Goal: Task Accomplishment & Management: Manage account settings

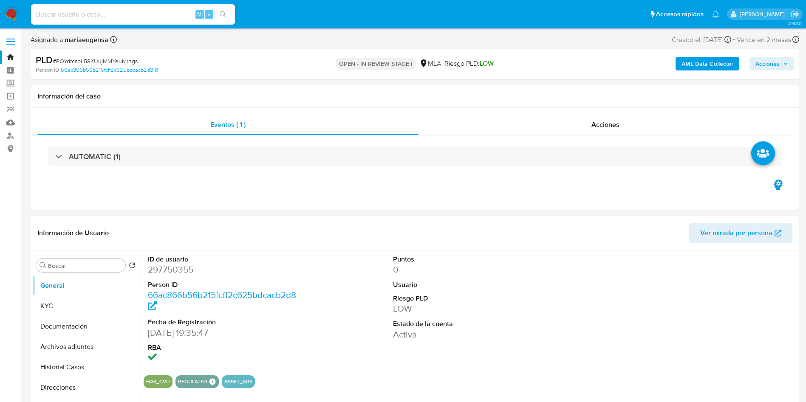
select select "10"
click at [97, 268] on input "Buscar" at bounding box center [85, 266] width 74 height 8
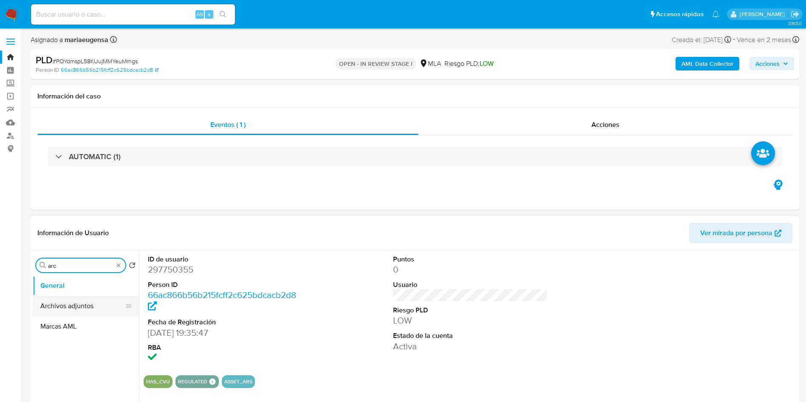
type input "arc"
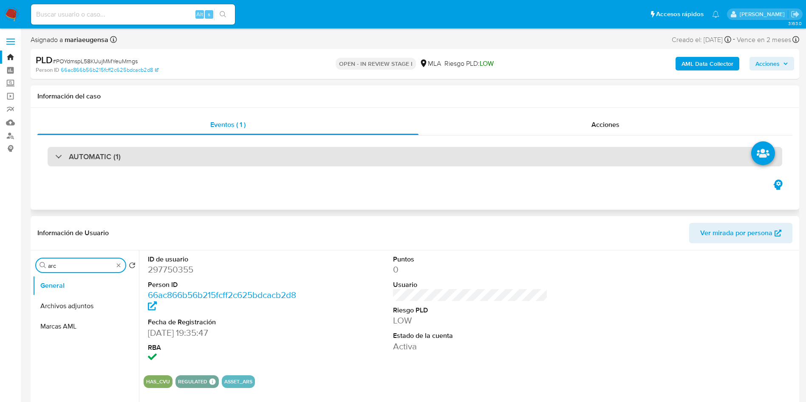
drag, startPoint x: 88, startPoint y: 304, endPoint x: 496, endPoint y: 148, distance: 436.5
click at [103, 297] on button "Archivos adjuntos" at bounding box center [86, 306] width 106 height 20
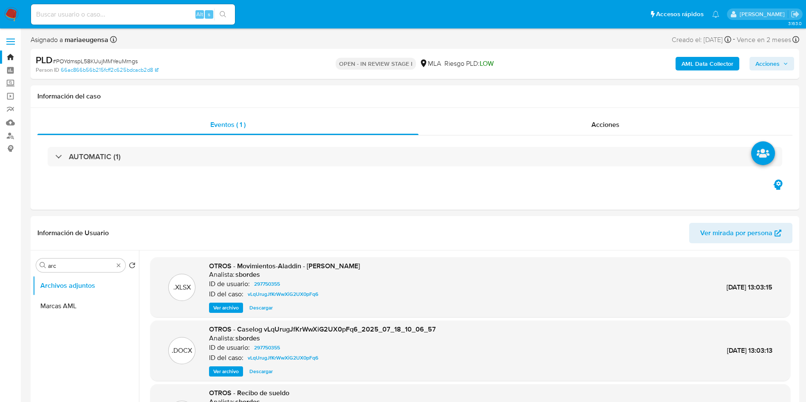
click at [707, 60] on b "AML Data Collector" at bounding box center [707, 64] width 52 height 14
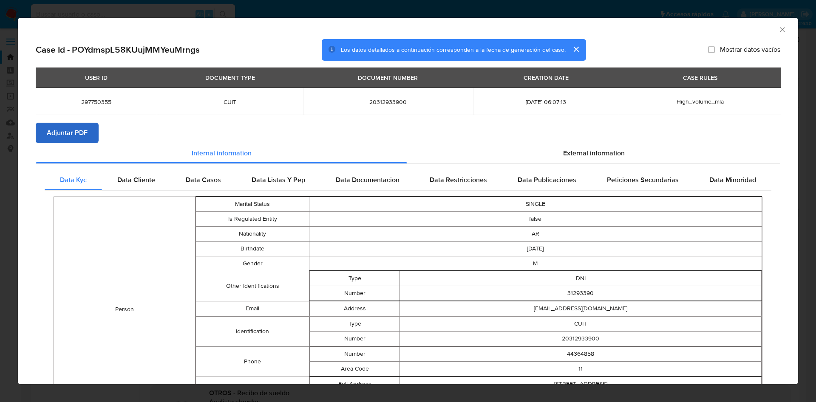
click at [41, 142] on section "Case Id - POYdmspL58KUujMMYeuMrngs Los datos detallados a continuación correspo…" at bounding box center [408, 334] width 744 height 591
click at [51, 132] on span "Adjuntar PDF" at bounding box center [67, 133] width 41 height 19
click at [140, 48] on h2 "Case Id - POYdmspL58KUujMMYeuMrngs" at bounding box center [118, 49] width 164 height 11
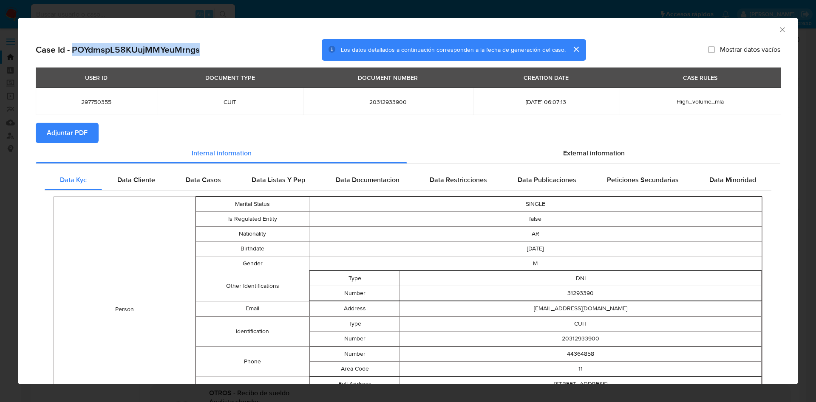
click at [140, 47] on h2 "Case Id - POYdmspL58KUujMMYeuMrngs" at bounding box center [118, 49] width 164 height 11
copy h2 "POYdmspL58KUujMMYeuMrngs"
click at [778, 27] on icon "Cerrar ventana" at bounding box center [782, 29] width 8 height 8
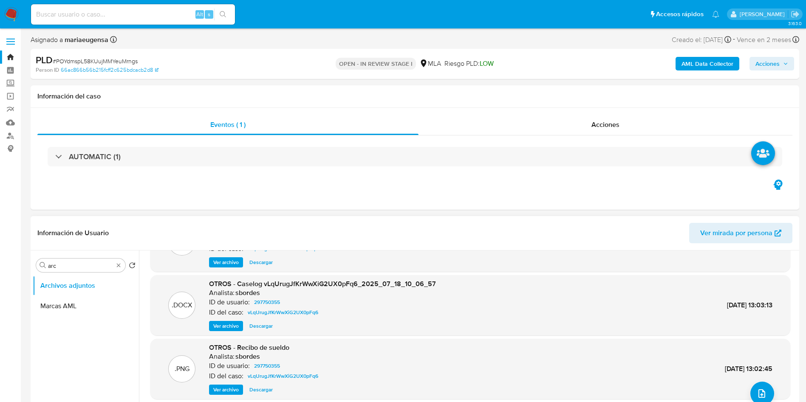
scroll to position [71, 0]
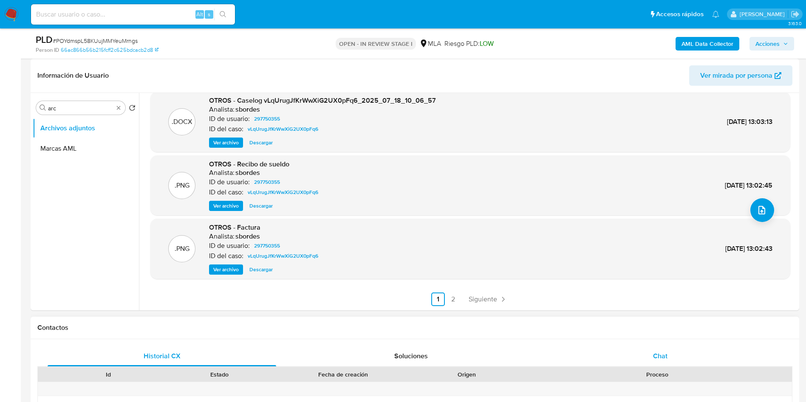
click at [661, 351] on span "Chat" at bounding box center [660, 356] width 14 height 10
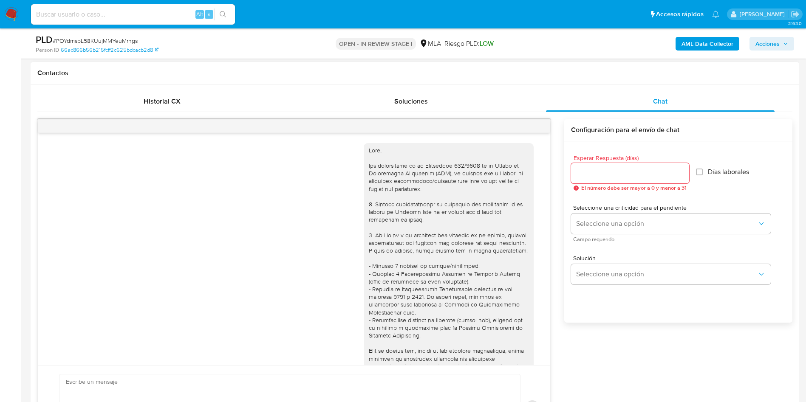
scroll to position [337, 0]
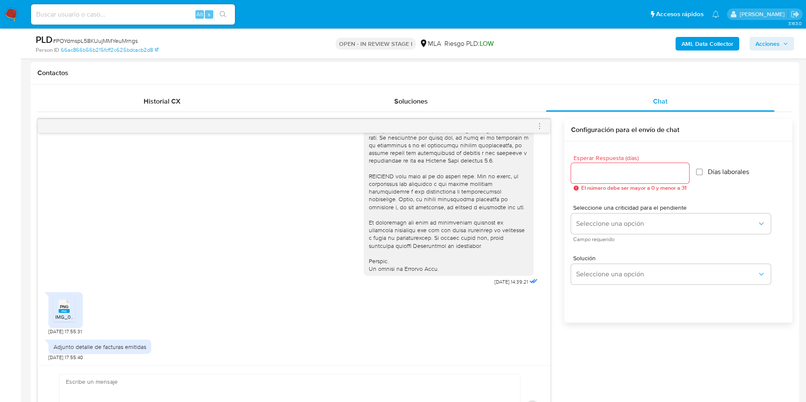
click at [60, 304] on span "PNG" at bounding box center [64, 307] width 8 height 6
click at [162, 259] on div "17/09/2025 14:39:21" at bounding box center [293, 55] width 491 height 465
click at [578, 174] on input "Esperar Respuesta (días)" at bounding box center [630, 173] width 118 height 11
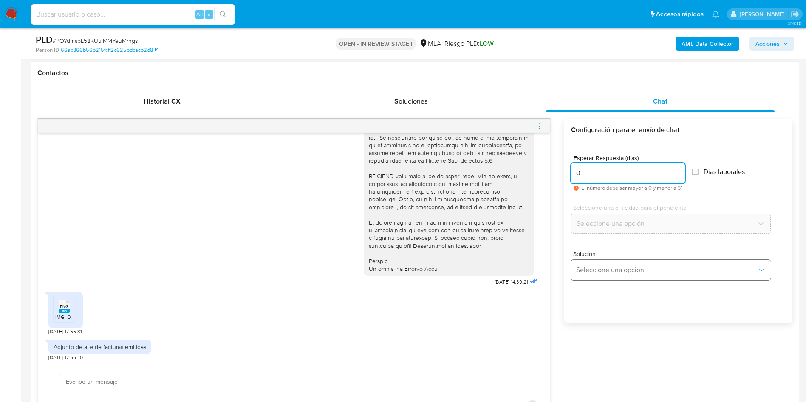
type input "0"
click at [590, 274] on button "Seleccione una opción" at bounding box center [671, 270] width 200 height 20
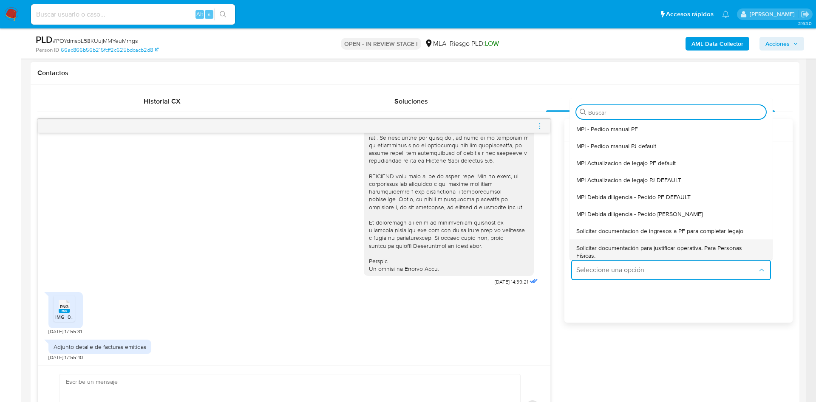
click at [599, 250] on span "Solicitar documentación para justificar operativa. Para Personas Físicas." at bounding box center [668, 251] width 184 height 15
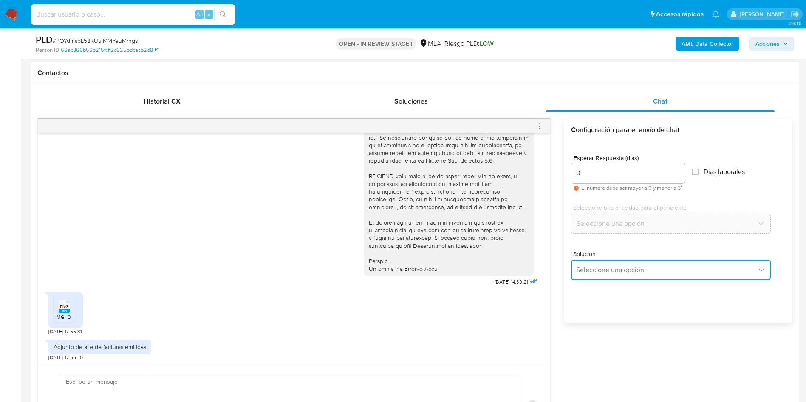
type textarea "Hola,En función de las operaciones registradas en tu cuenta de Mercado Pago, ne…"
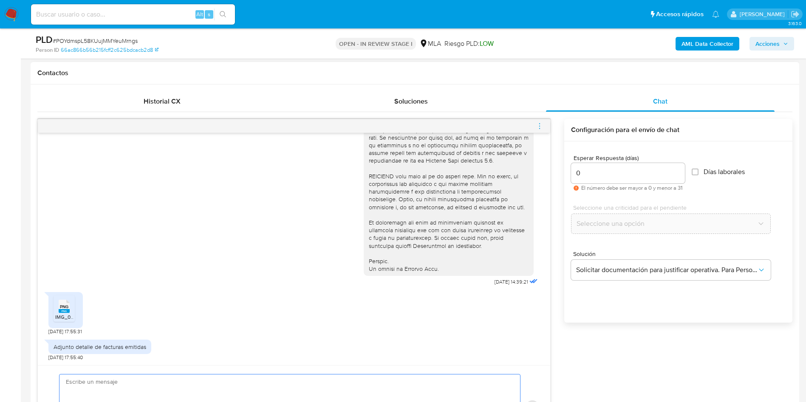
click at [257, 388] on textarea at bounding box center [288, 407] width 444 height 65
paste textarea "Hola, ¡Muchas gracias por tu respuesta! Confirmamos la recepción de la document…"
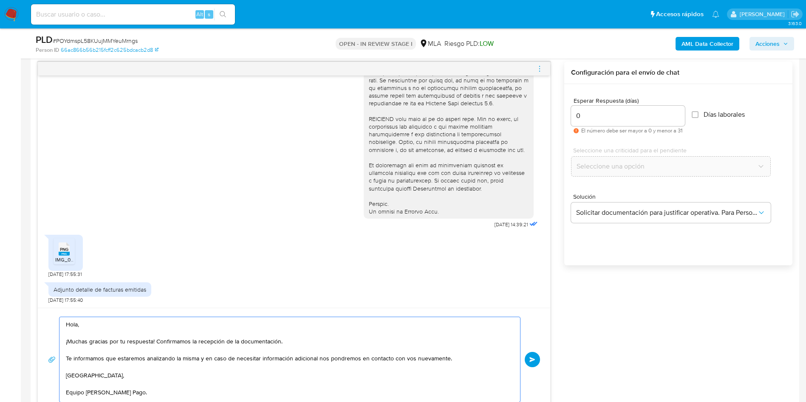
scroll to position [0, 0]
type textarea "Hola, ¡Muchas gracias por tu respuesta! Confirmamos la recepción de la document…"
click at [527, 360] on button "Enviar" at bounding box center [532, 358] width 15 height 15
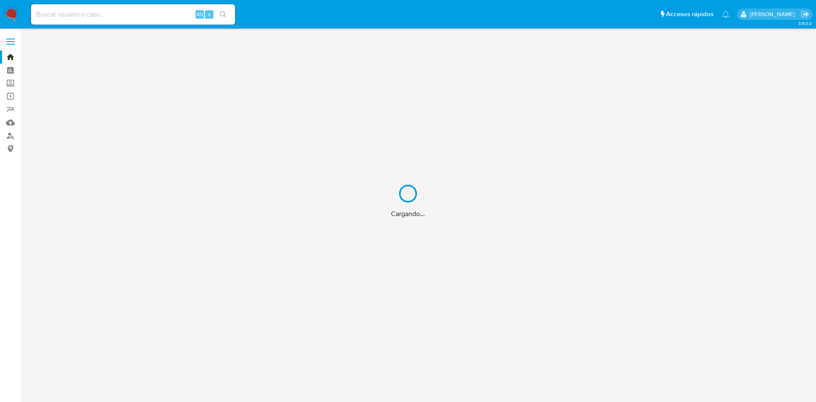
click at [157, 23] on div "Cargando..." at bounding box center [408, 201] width 816 height 402
click at [160, 16] on div "Cargando..." at bounding box center [408, 201] width 816 height 402
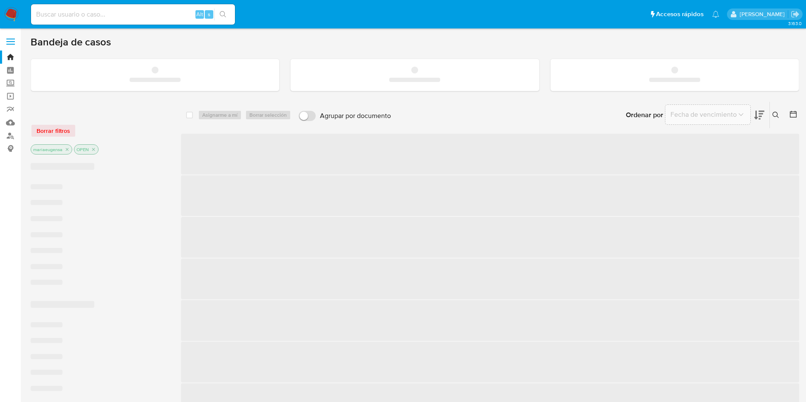
click at [160, 16] on input at bounding box center [133, 14] width 204 height 11
paste input "POYdmspL58KUujMMYeuMrngs"
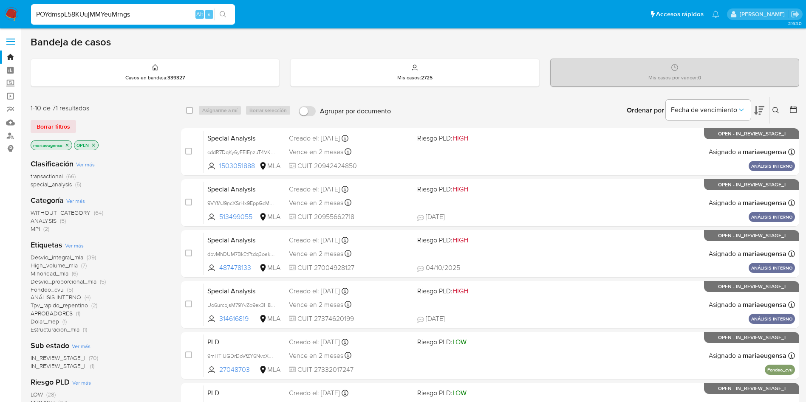
type input "POYdmspL58KUujMMYeuMrngs"
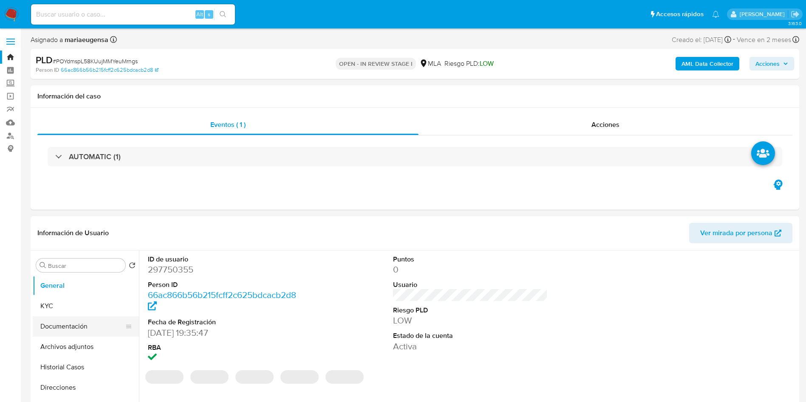
select select "10"
click at [73, 266] on input "Buscar" at bounding box center [85, 266] width 74 height 8
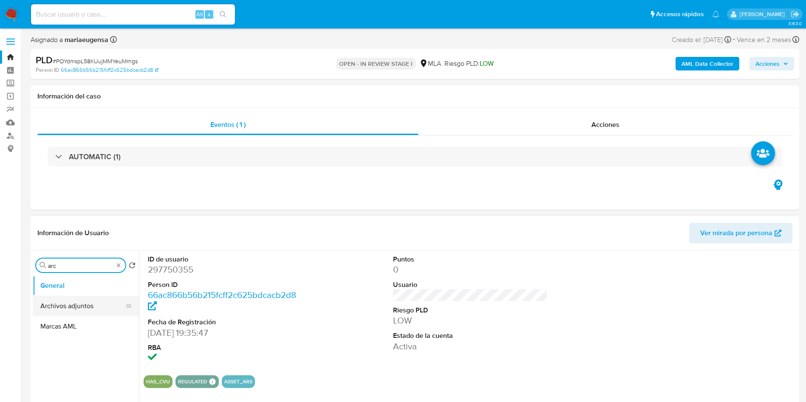
type input "arc"
click at [75, 302] on button "Archivos adjuntos" at bounding box center [82, 306] width 99 height 20
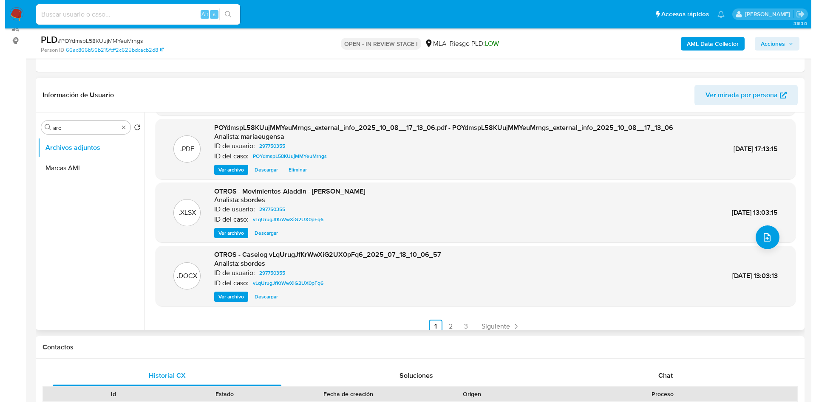
scroll to position [71, 0]
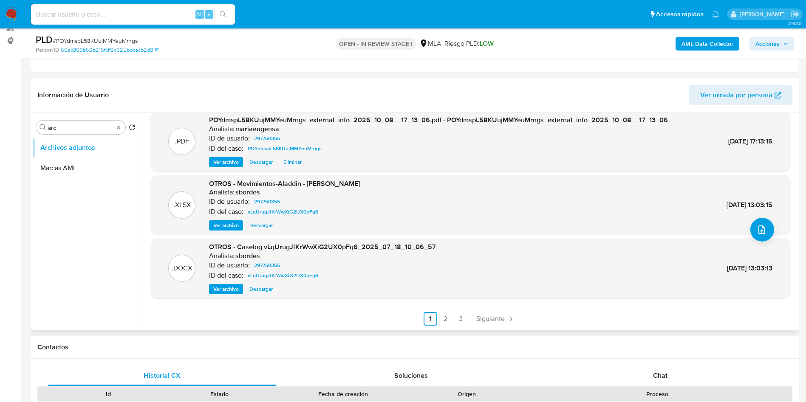
click at [238, 289] on span "Ver archivo" at bounding box center [225, 289] width 25 height 8
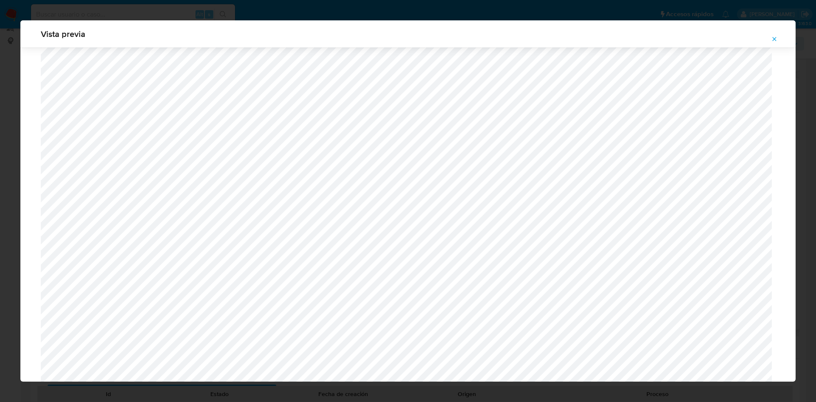
scroll to position [602, 0]
click at [772, 36] on icon "Attachment preview" at bounding box center [774, 39] width 7 height 7
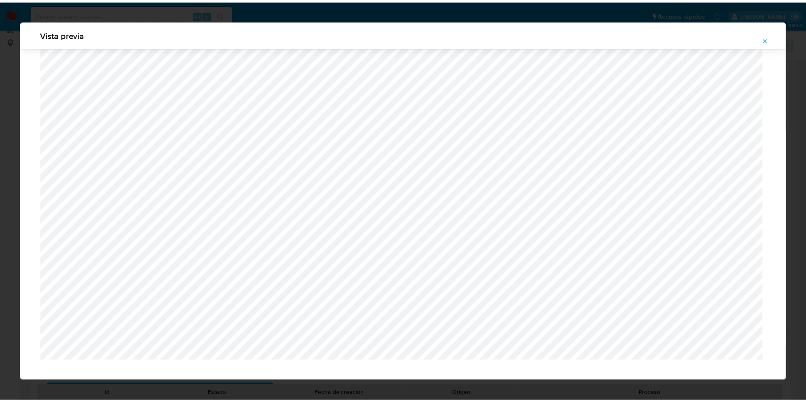
scroll to position [0, 0]
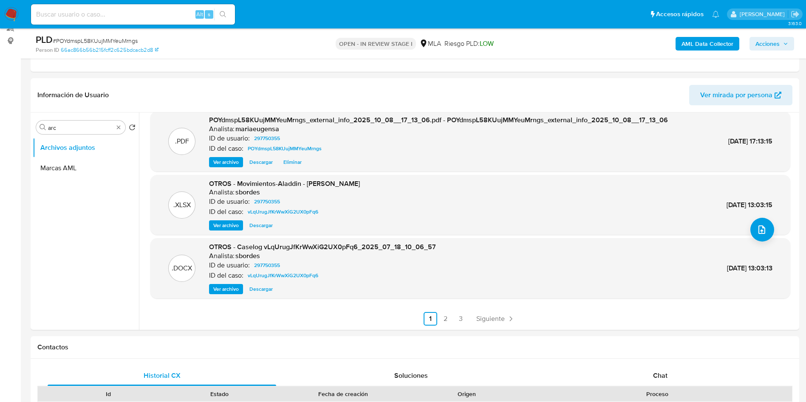
click at [138, 23] on div "Alt s" at bounding box center [133, 14] width 204 height 20
click at [138, 20] on div "Alt s" at bounding box center [133, 14] width 204 height 20
click at [143, 15] on input at bounding box center [133, 14] width 204 height 11
paste input "v181E2H67FVDJXJHBPFIeT5Q"
type input "v181E2H67FVDJXJHBPFIeT5Q"
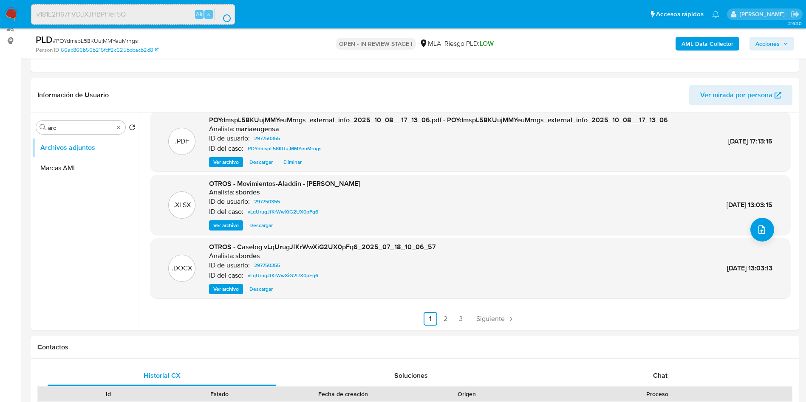
click at [143, 16] on input "v181E2H67FVDJXJHBPFIeT5Q" at bounding box center [132, 14] width 203 height 11
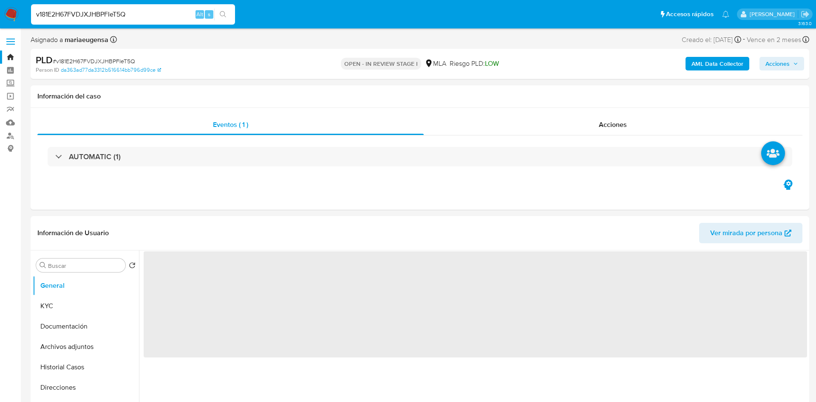
select select "10"
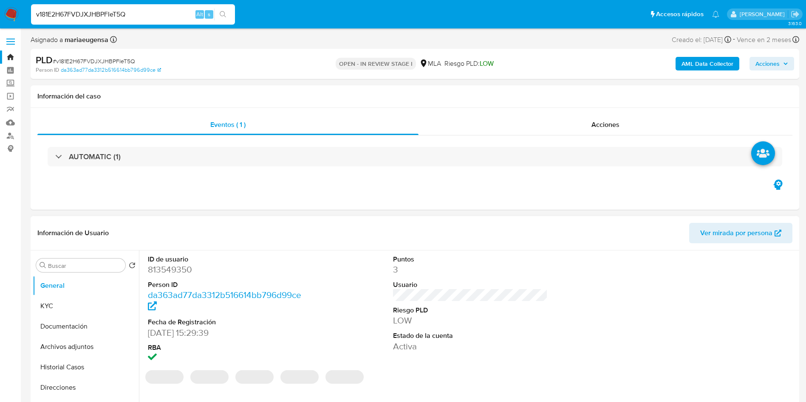
click at [175, 271] on dd "813549350" at bounding box center [225, 270] width 155 height 12
click at [175, 270] on dd "813549350" at bounding box center [225, 270] width 155 height 12
copy dd "813549350"
click at [122, 15] on input "v181E2H67FVDJXJHBPFIeT5Q" at bounding box center [133, 14] width 204 height 11
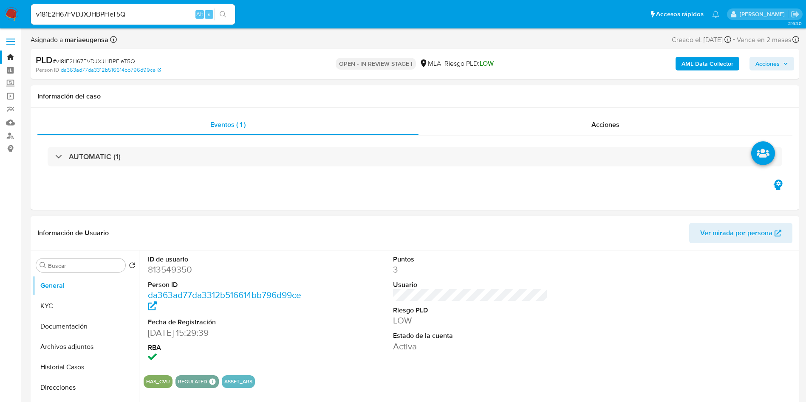
click at [173, 271] on dd "813549350" at bounding box center [225, 270] width 155 height 12
copy dd "813549350"
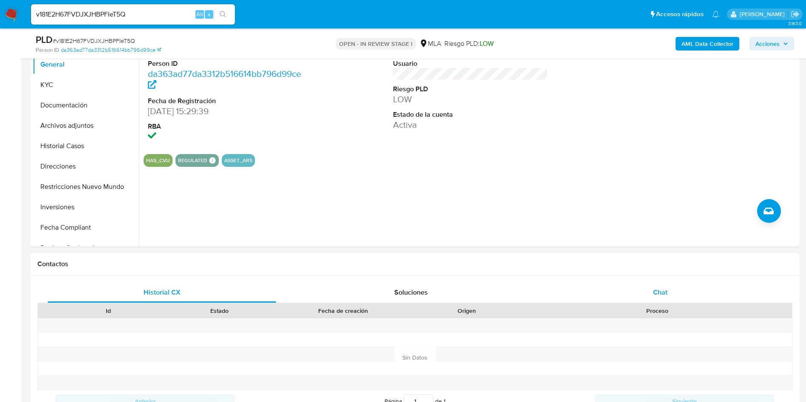
click at [657, 288] on span "Chat" at bounding box center [660, 293] width 14 height 10
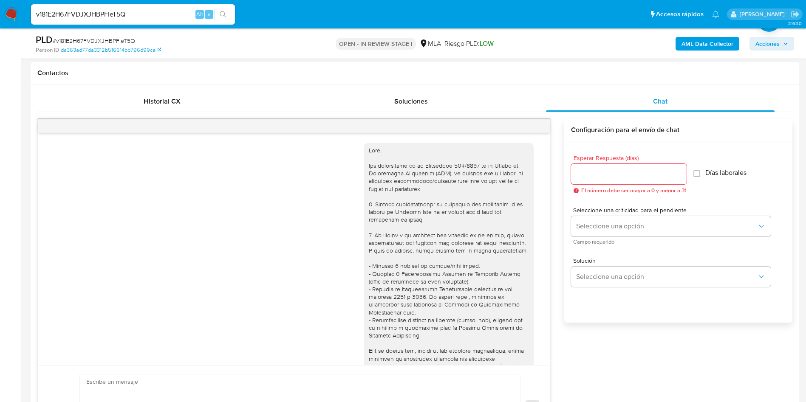
scroll to position [436, 0]
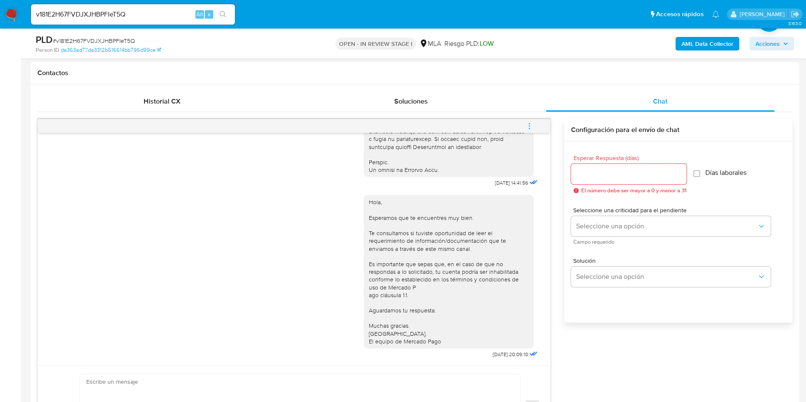
click at [585, 167] on div at bounding box center [629, 174] width 116 height 20
click at [591, 171] on input "Esperar Respuesta (días)" at bounding box center [629, 174] width 116 height 11
type input "1"
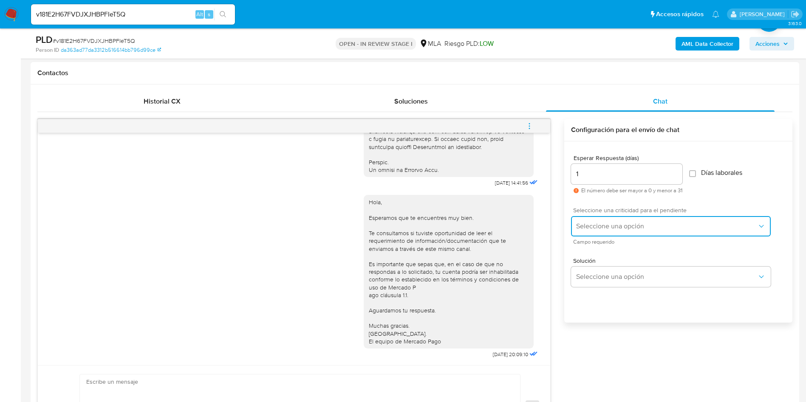
click at [583, 225] on span "Seleccione una opción" at bounding box center [666, 226] width 181 height 8
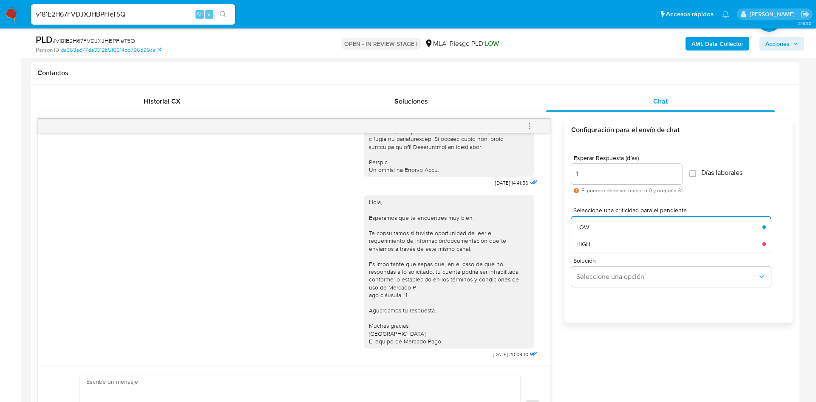
click at [589, 249] on div "HIGH" at bounding box center [669, 244] width 186 height 17
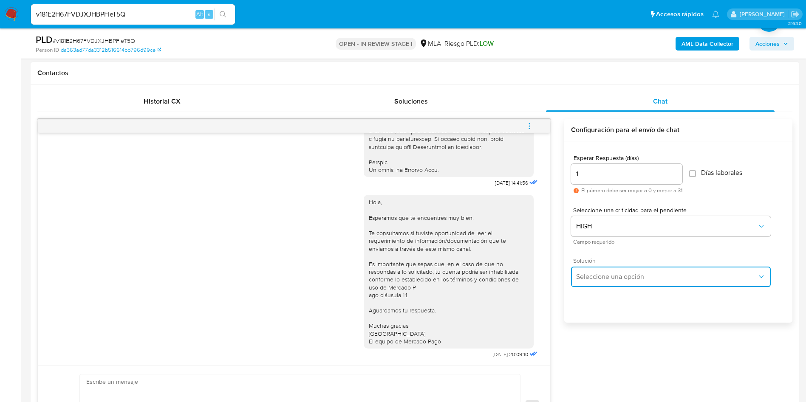
click at [584, 270] on button "Seleccione una opción" at bounding box center [671, 277] width 200 height 20
click at [594, 329] on div "Esperar Respuesta (días) 1 El número debe ser mayor a 0 y menor a 31 Días labor…" at bounding box center [678, 243] width 228 height 204
click at [589, 275] on span "Seleccione una opción" at bounding box center [666, 277] width 181 height 8
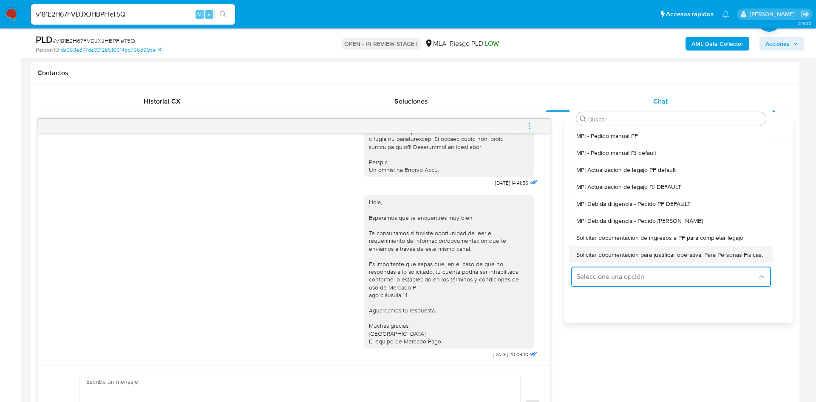
click at [591, 259] on span "Solicitar documentación para justificar operativa. Para Personas Físicas." at bounding box center [669, 255] width 187 height 8
type textarea "Hola,En función de las operaciones registradas en tu cuenta de Mercado Pago, ne…"
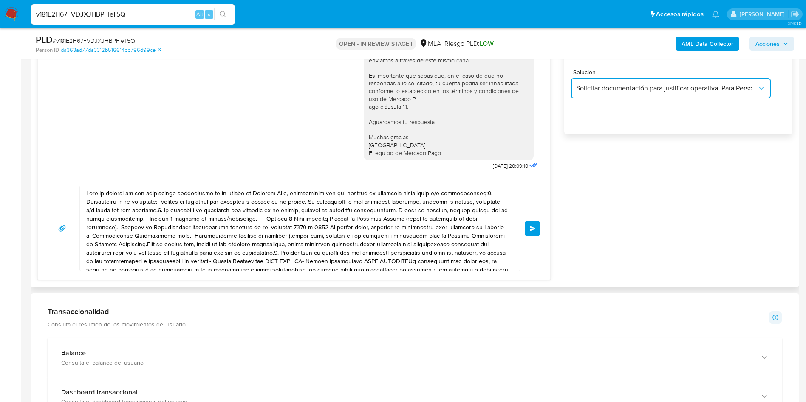
scroll to position [574, 0]
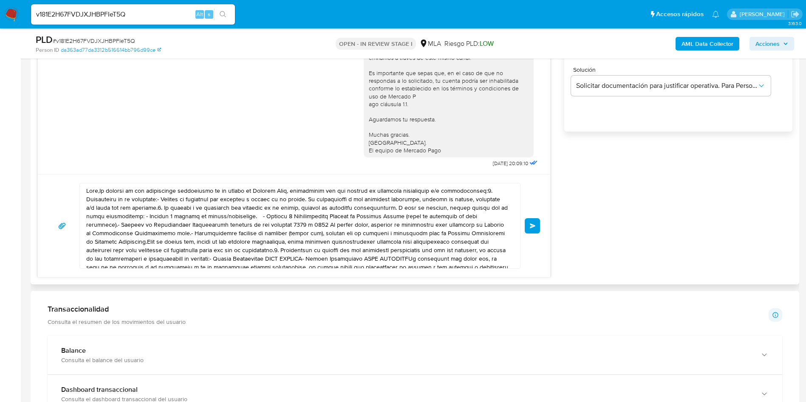
click at [344, 235] on textarea at bounding box center [297, 226] width 423 height 85
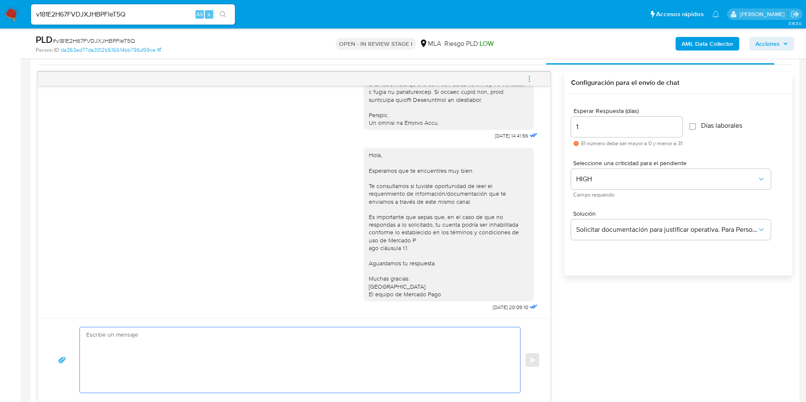
scroll to position [426, 0]
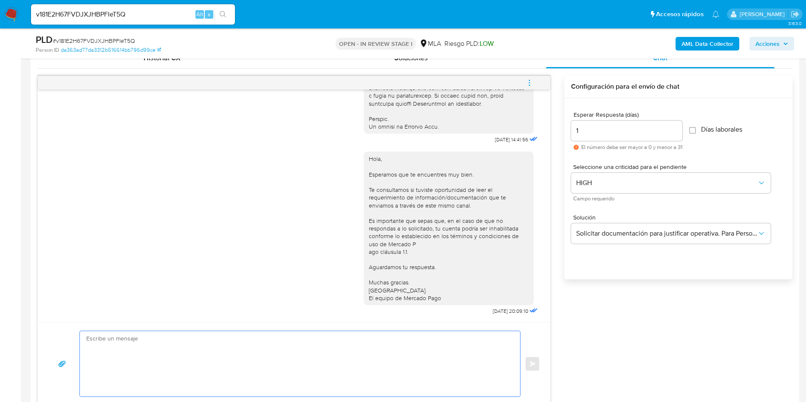
click at [44, 248] on div "17/09/2025 14:41:56 Hola, Esperamos que te encuentres muy bien. Te consultamos …" at bounding box center [294, 206] width 512 height 232
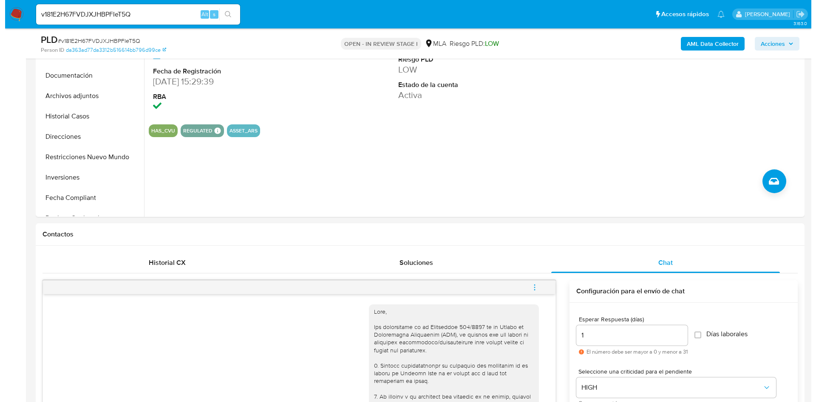
scroll to position [107, 0]
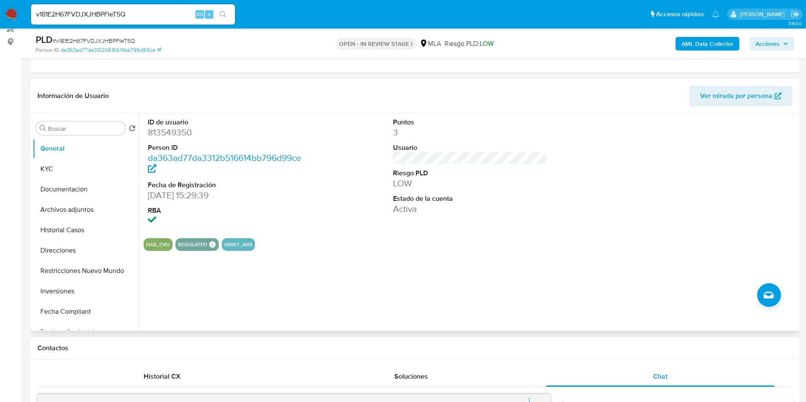
click at [176, 124] on dt "ID de usuario" at bounding box center [225, 122] width 155 height 9
click at [173, 132] on dd "813549350" at bounding box center [225, 133] width 155 height 12
copy dd "813549350"
click at [173, 132] on dd "813549350" at bounding box center [225, 133] width 155 height 12
click at [88, 128] on input "Buscar" at bounding box center [85, 129] width 74 height 8
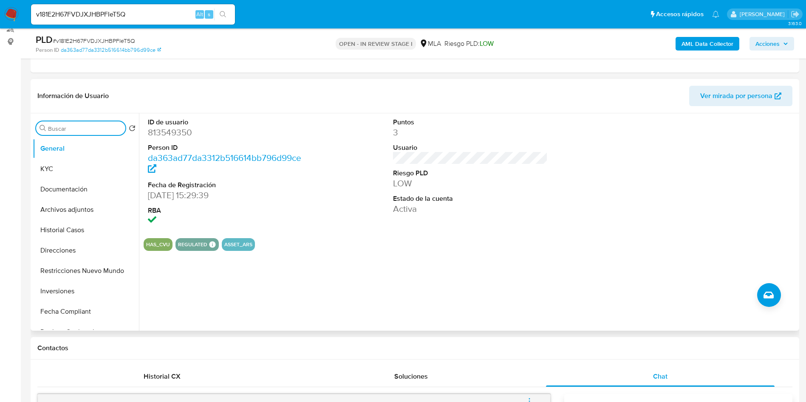
click at [89, 128] on input "Buscar" at bounding box center [85, 129] width 74 height 8
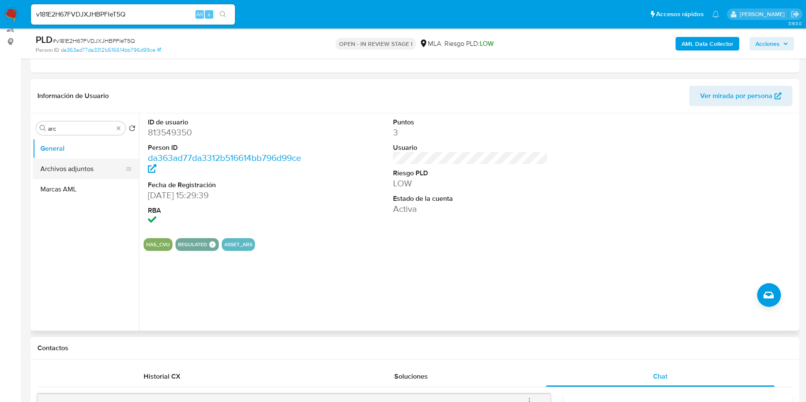
click at [93, 170] on button "Archivos adjuntos" at bounding box center [82, 169] width 99 height 20
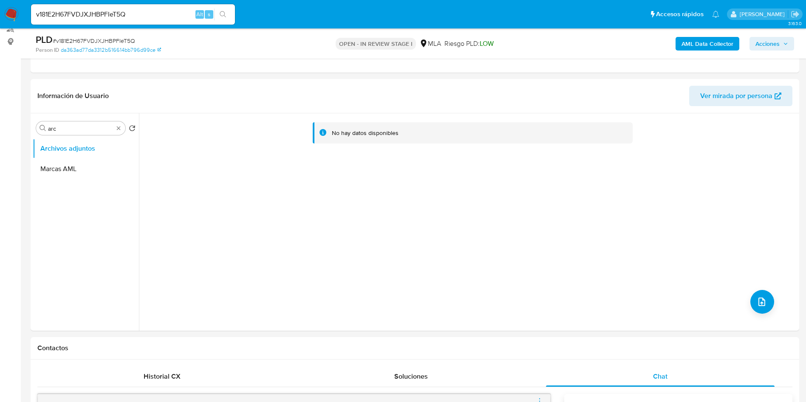
click at [707, 39] on b "AML Data Collector" at bounding box center [707, 44] width 52 height 14
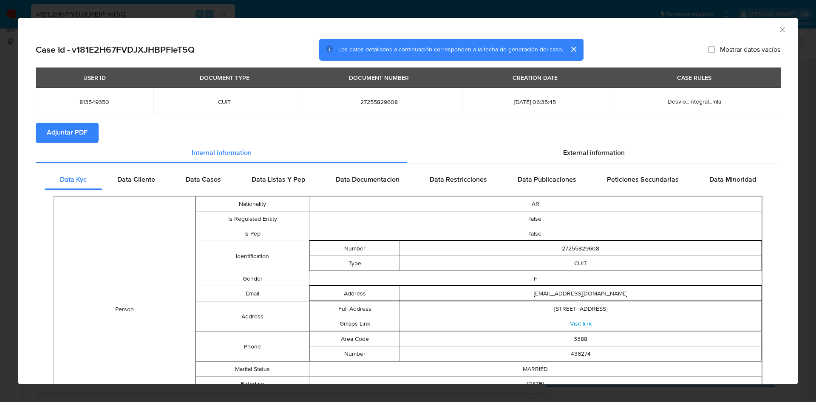
click at [65, 139] on span "Adjuntar PDF" at bounding box center [67, 133] width 41 height 19
click at [778, 27] on icon "Cerrar ventana" at bounding box center [782, 29] width 8 height 8
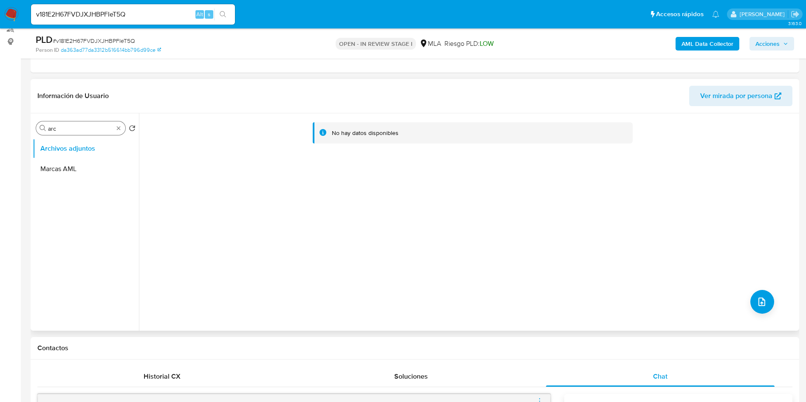
click at [78, 133] on div "Buscar arc" at bounding box center [80, 129] width 89 height 14
click at [77, 167] on button "Marcas AML" at bounding box center [82, 169] width 99 height 20
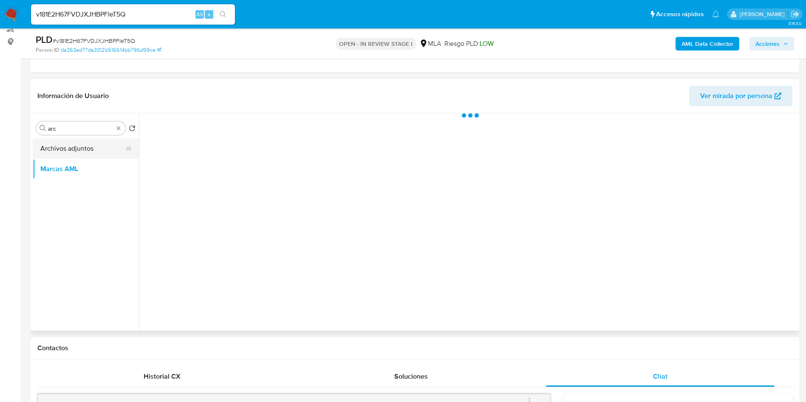
click at [87, 144] on button "Archivos adjuntos" at bounding box center [82, 149] width 99 height 20
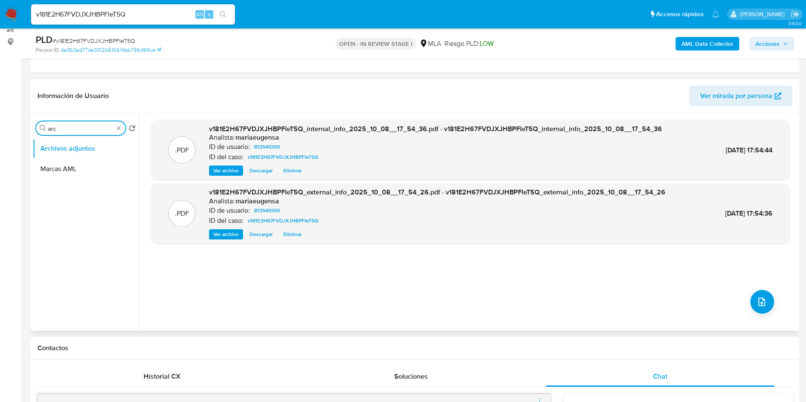
click at [83, 129] on input "arc" at bounding box center [80, 129] width 65 height 8
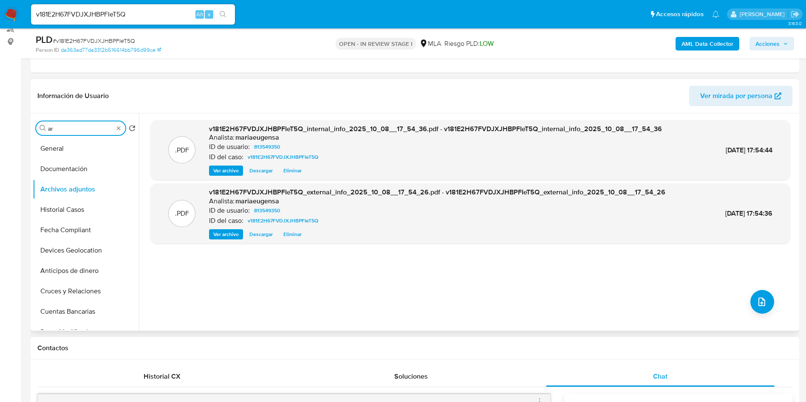
type input "arc"
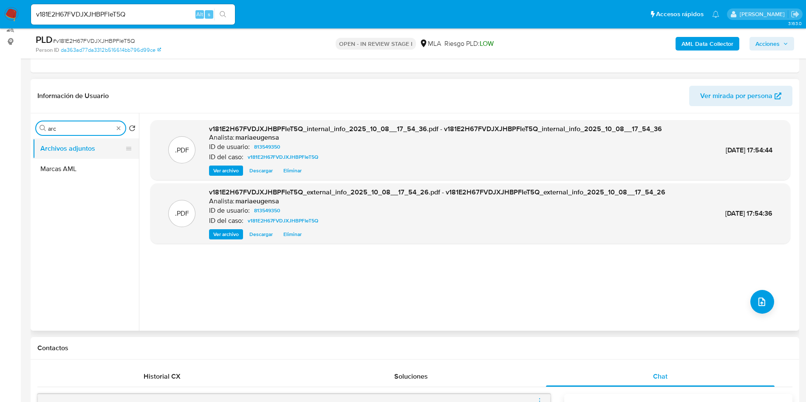
click at [85, 144] on button "Archivos adjuntos" at bounding box center [82, 149] width 99 height 20
click at [772, 305] on div ".PDF v181E2H67FVDJXJHBPFIeT5Q_internal_info_2025_10_08__17_54_36.pdf - v181E2H6…" at bounding box center [470, 222] width 640 height 204
click at [758, 300] on icon "upload-file" at bounding box center [762, 302] width 10 height 10
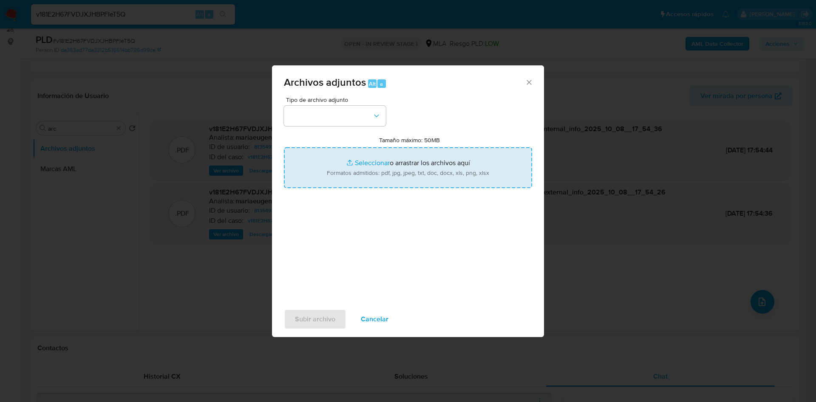
click at [398, 155] on input "Tamaño máximo: 50MB Seleccionar archivos" at bounding box center [408, 167] width 248 height 41
type input "C:\fakepath\Caselog v181E2H67FVDJXJHBPFIeT5Q_2025_09_17_21_47_47 (1).docx"
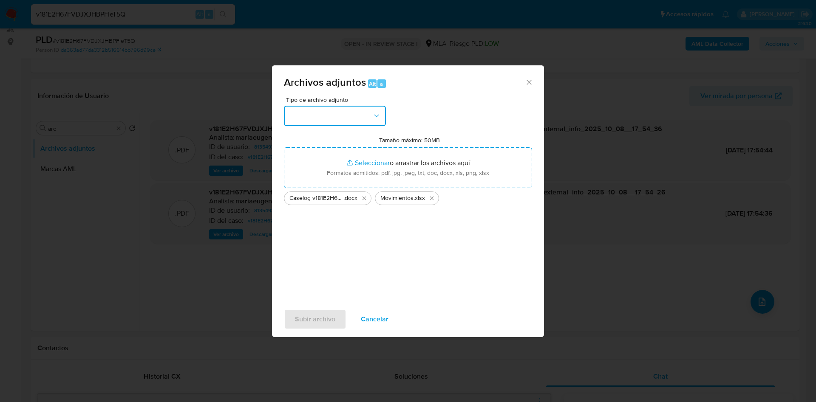
click at [327, 115] on button "button" at bounding box center [335, 116] width 102 height 20
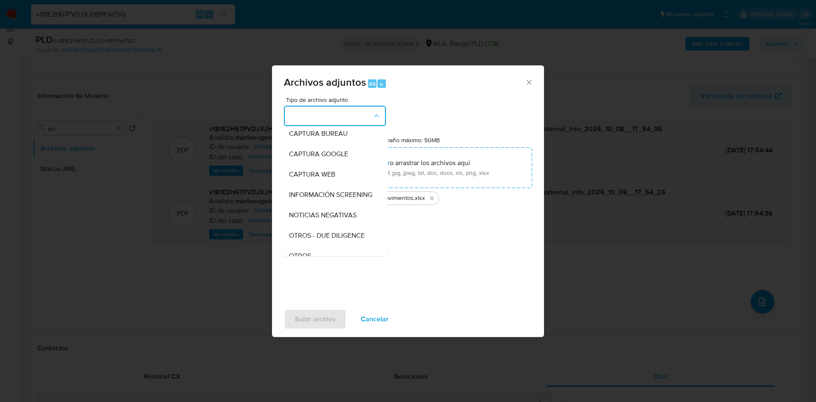
scroll to position [64, 0]
click at [294, 243] on span "OTROS" at bounding box center [300, 238] width 22 height 8
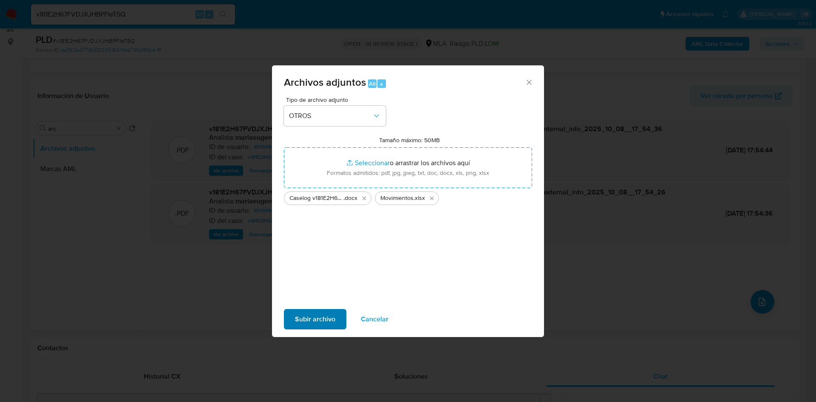
drag, startPoint x: 307, startPoint y: 303, endPoint x: 305, endPoint y: 309, distance: 5.9
click at [307, 305] on div "Subir archivo Cancelar" at bounding box center [408, 319] width 272 height 32
click at [305, 310] on span "Subir archivo" at bounding box center [315, 319] width 40 height 19
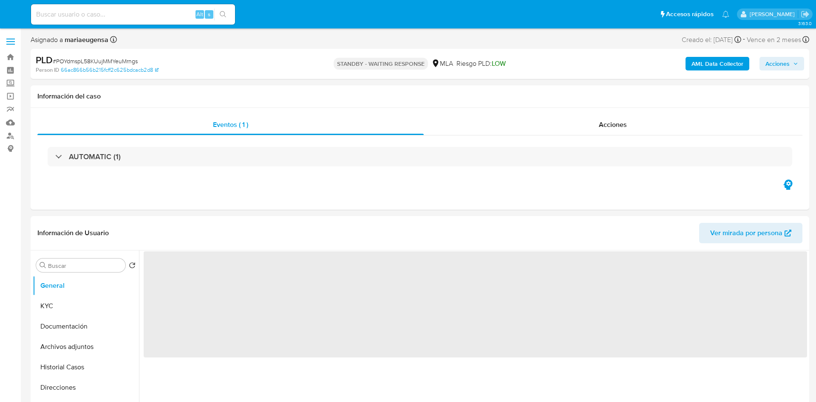
select select "10"
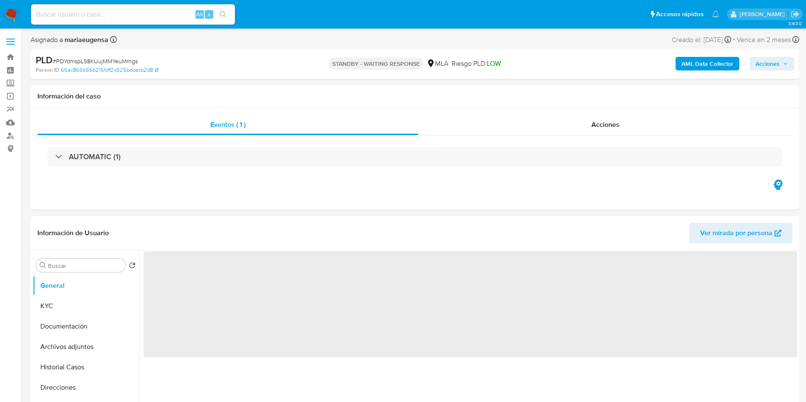
select select "10"
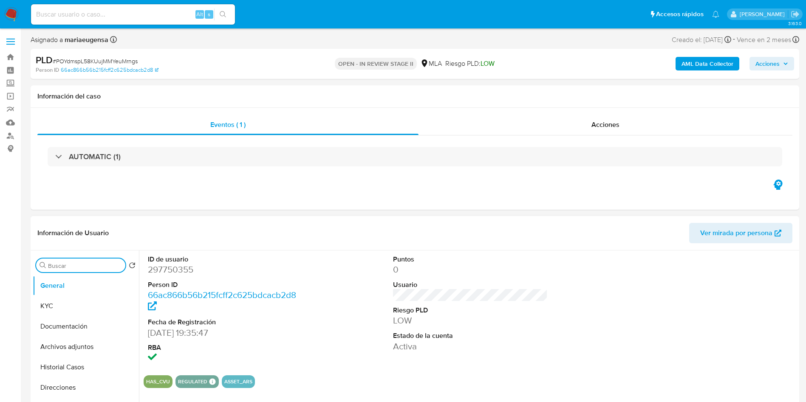
click at [97, 263] on input "Buscar" at bounding box center [85, 266] width 74 height 8
click at [92, 269] on input "Buscar" at bounding box center [85, 266] width 74 height 8
type input "arc"
click at [91, 305] on button "Archivos adjuntos" at bounding box center [82, 306] width 99 height 20
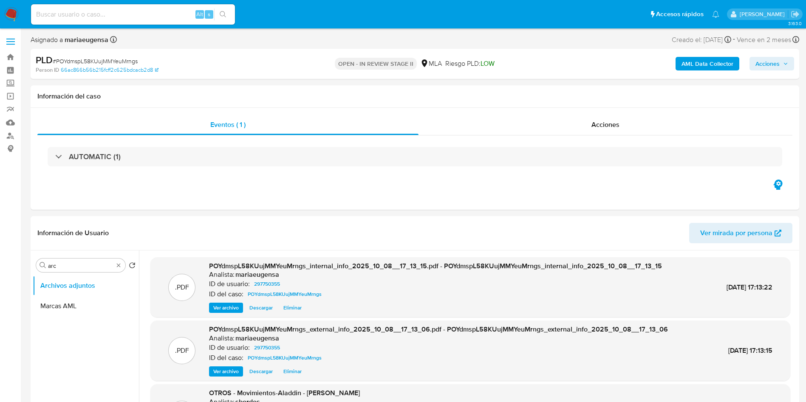
click at [766, 58] on span "Acciones" at bounding box center [767, 64] width 24 height 14
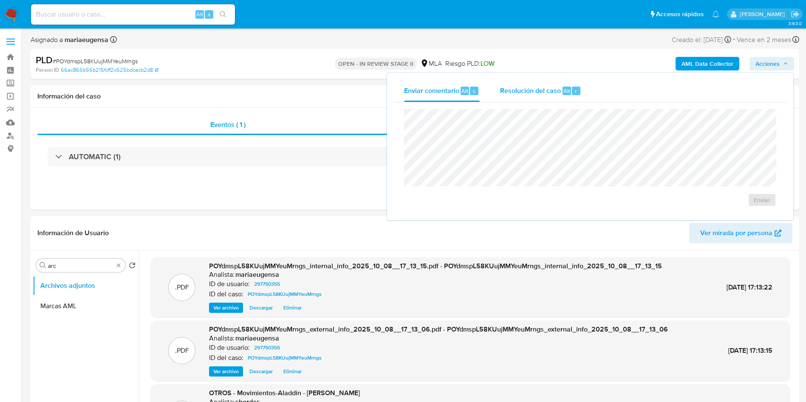
click at [540, 86] on span "Resolución del caso" at bounding box center [530, 91] width 61 height 10
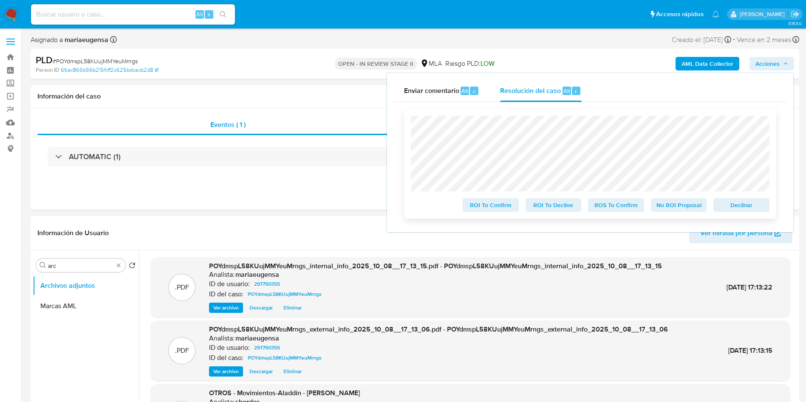
click at [758, 204] on span "Declinar" at bounding box center [741, 205] width 44 height 12
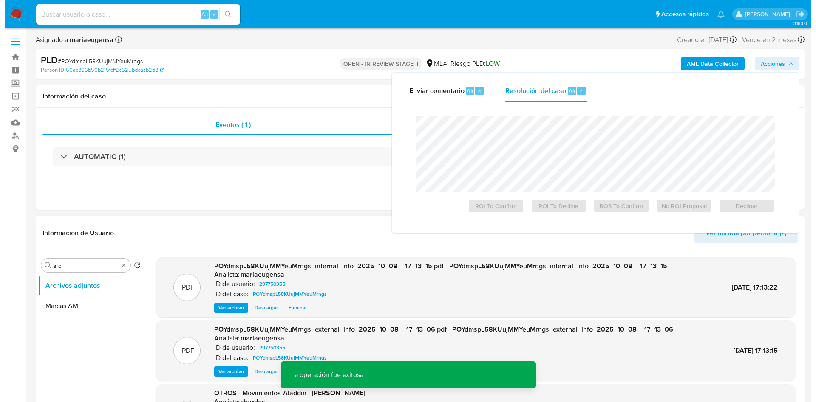
scroll to position [64, 0]
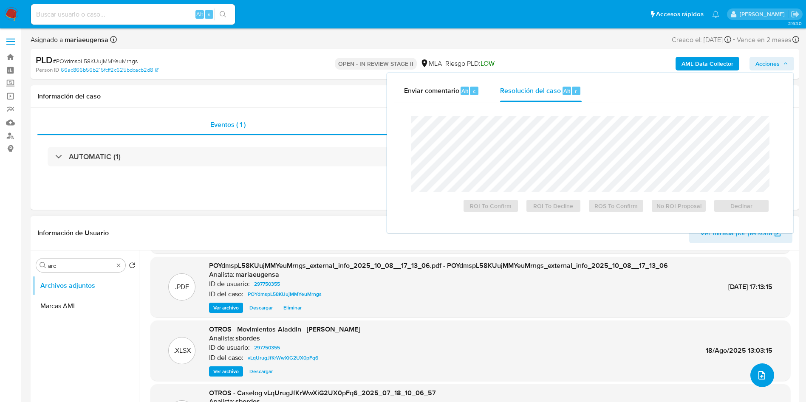
click at [750, 377] on button "upload-file" at bounding box center [762, 376] width 24 height 24
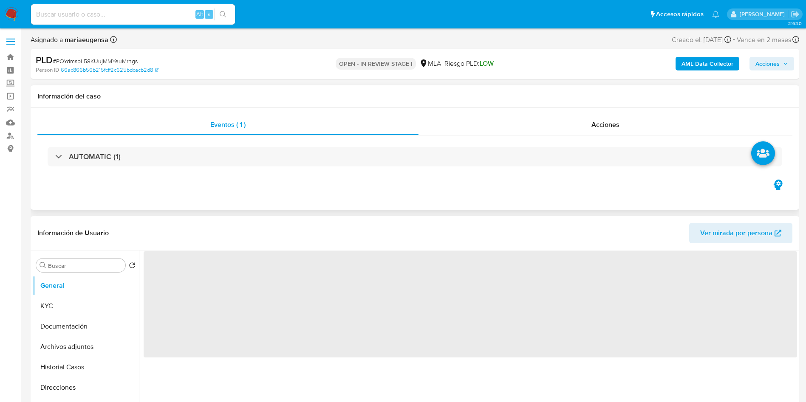
select select "10"
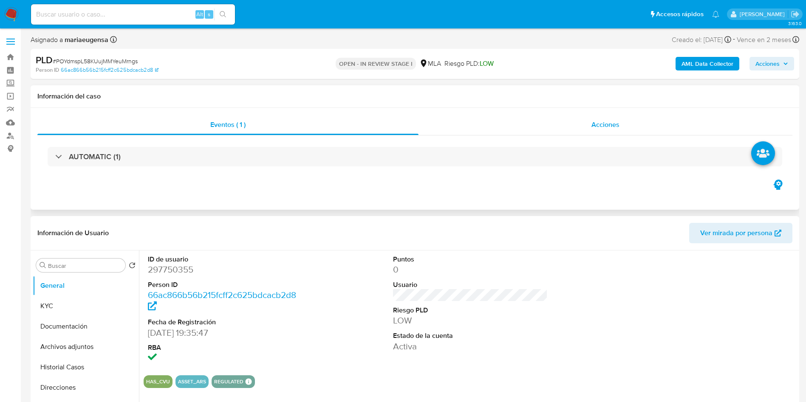
click at [607, 128] on span "Acciones" at bounding box center [605, 125] width 28 height 10
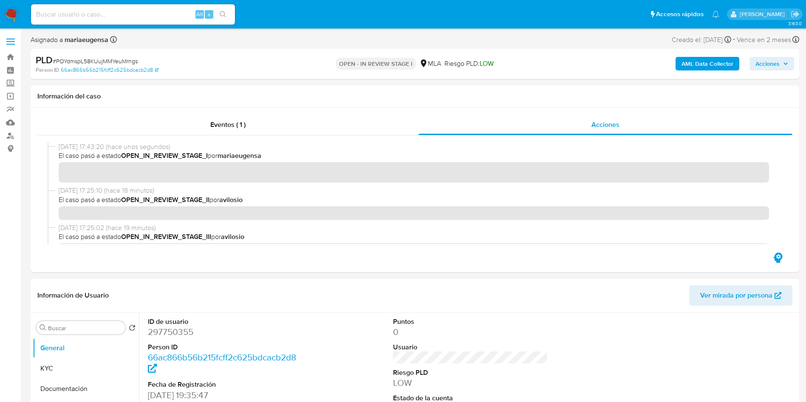
click at [299, 186] on span "08/10/2025 17:25:10 (hace 18 minutos)" at bounding box center [419, 190] width 720 height 9
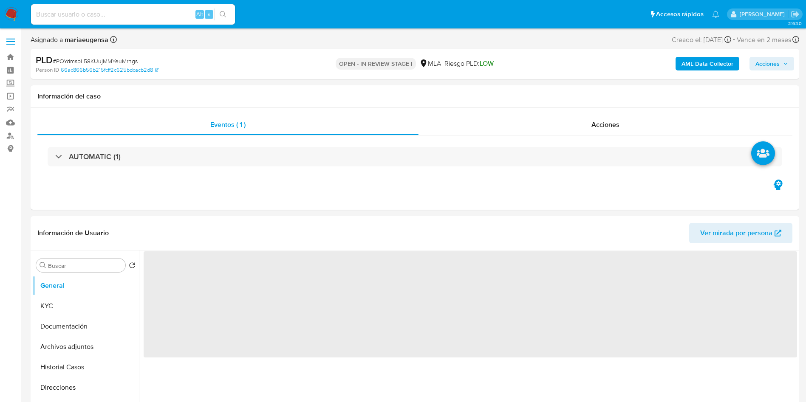
select select "10"
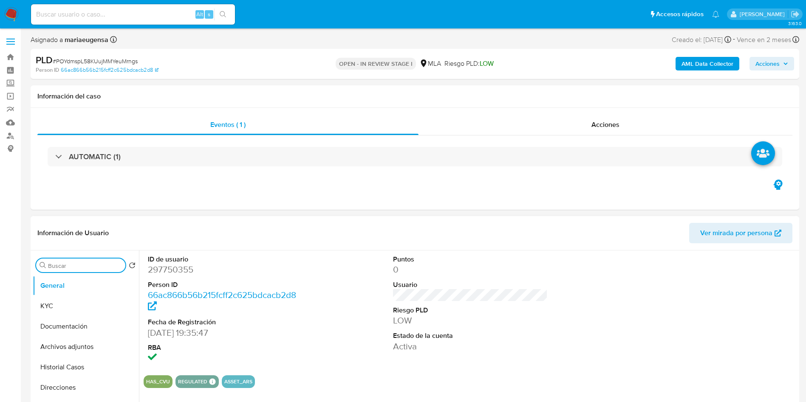
click at [93, 269] on input "Buscar" at bounding box center [85, 266] width 74 height 8
click at [93, 268] on input "a" at bounding box center [80, 266] width 65 height 8
type input "arc"
click at [88, 305] on button "Archivos adjuntos" at bounding box center [82, 306] width 99 height 20
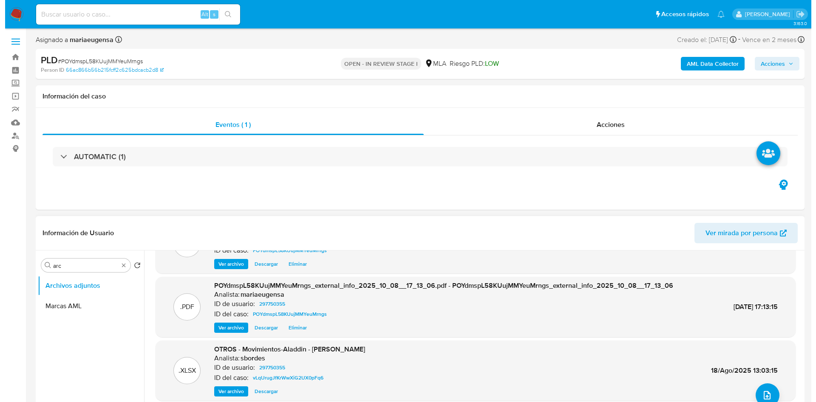
scroll to position [64, 0]
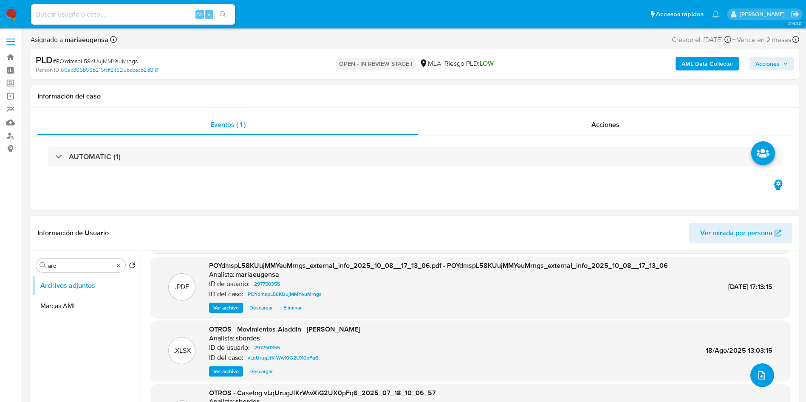
click at [757, 376] on icon "upload-file" at bounding box center [762, 375] width 10 height 10
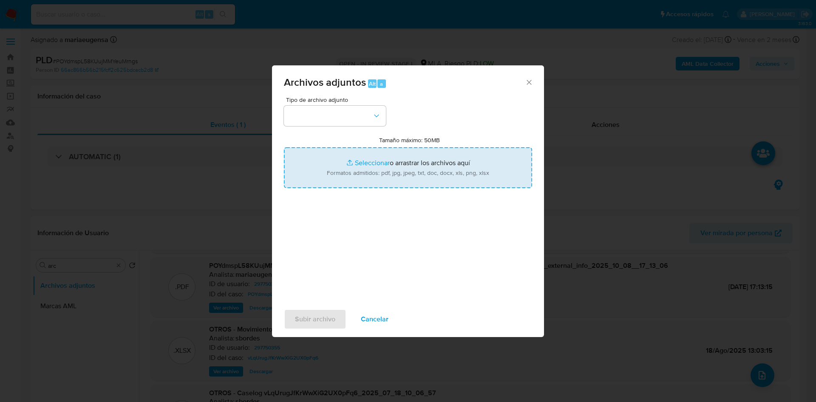
click at [419, 171] on input "Tamaño máximo: 50MB Seleccionar archivos" at bounding box center [408, 167] width 248 height 41
type input "C:\fakepath\Caselog POYdmspL58KUujMMYeuMrngs_2025_10_07_18_02_50 (1).docx"
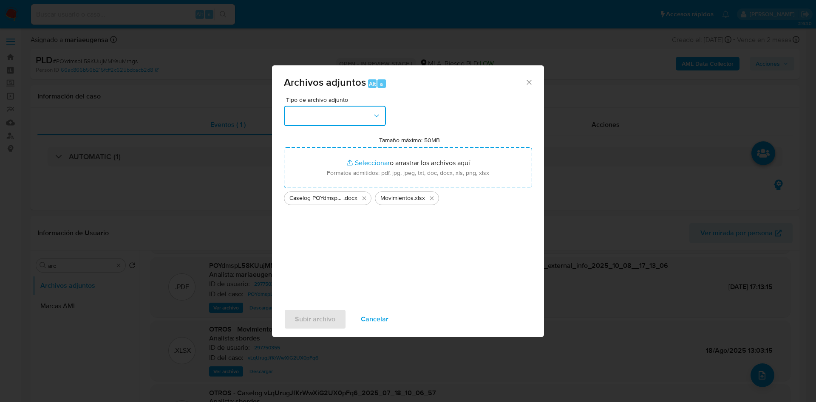
click at [346, 119] on button "button" at bounding box center [335, 116] width 102 height 20
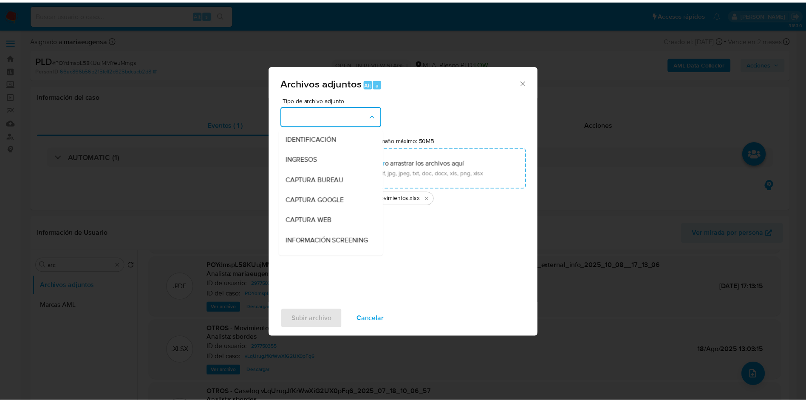
scroll to position [127, 0]
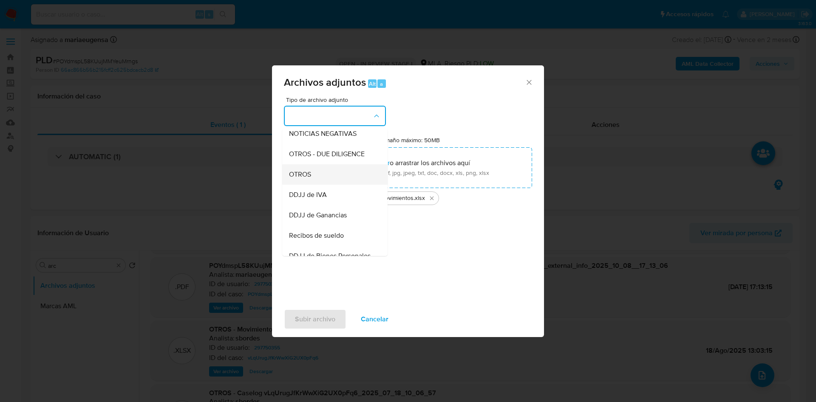
click at [308, 179] on span "OTROS" at bounding box center [300, 174] width 22 height 8
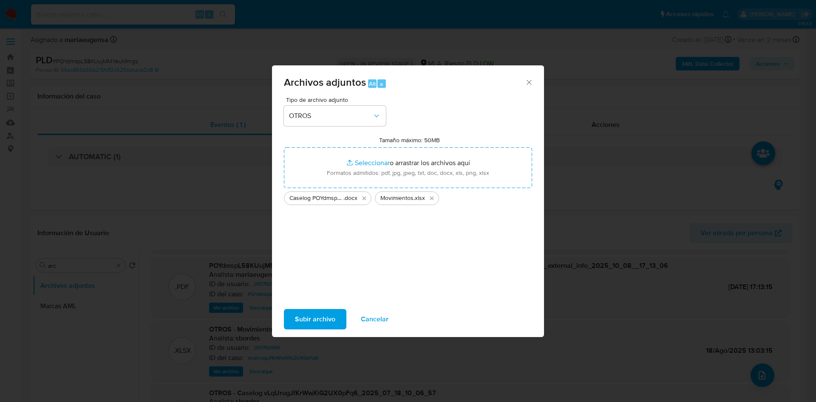
click at [311, 318] on span "Subir archivo" at bounding box center [315, 319] width 40 height 19
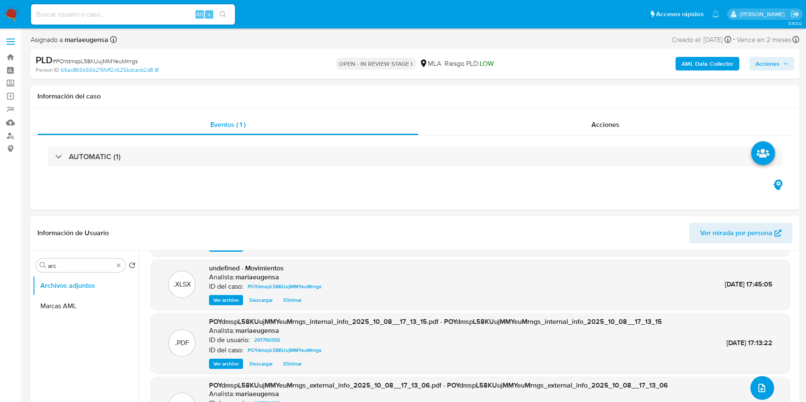
scroll to position [51, 0]
click at [103, 263] on input "arc" at bounding box center [80, 266] width 65 height 8
click at [102, 291] on button "General" at bounding box center [82, 286] width 99 height 20
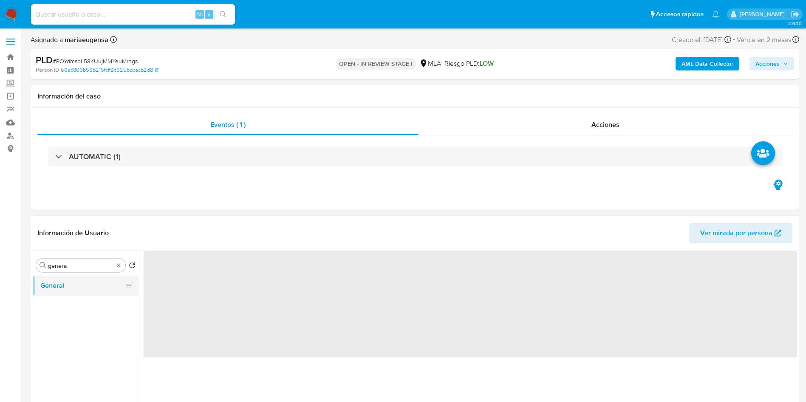
scroll to position [0, 0]
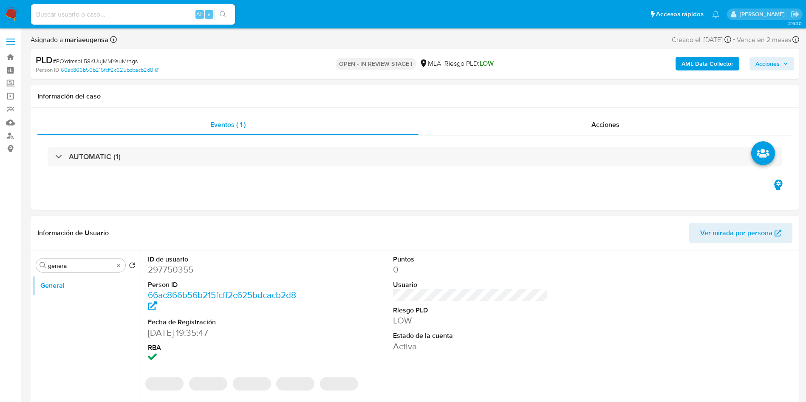
click at [169, 274] on dd "297750355" at bounding box center [225, 270] width 155 height 12
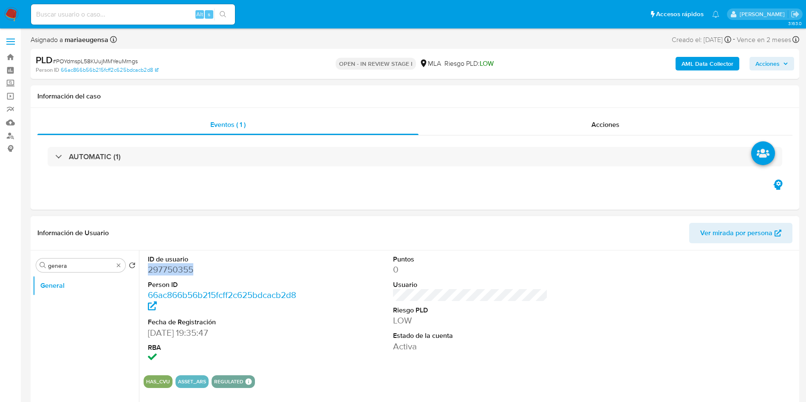
copy dd "297750355"
click at [90, 259] on div "Buscar genera" at bounding box center [80, 266] width 89 height 14
click at [85, 266] on input "genera" at bounding box center [80, 266] width 65 height 8
type input "arc"
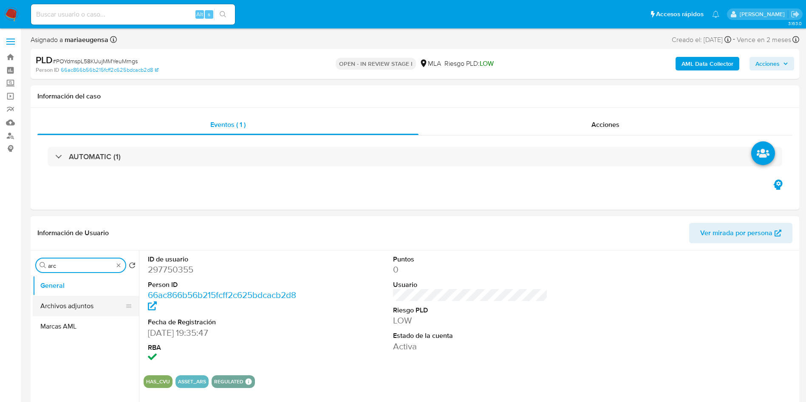
click at [78, 306] on button "Archivos adjuntos" at bounding box center [82, 306] width 99 height 20
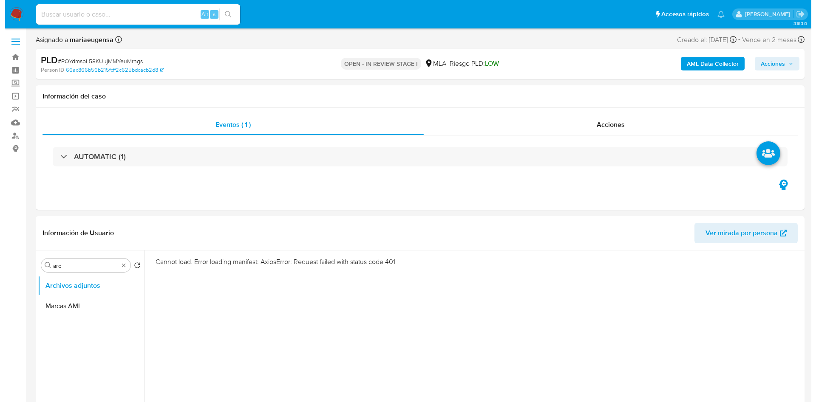
scroll to position [56, 0]
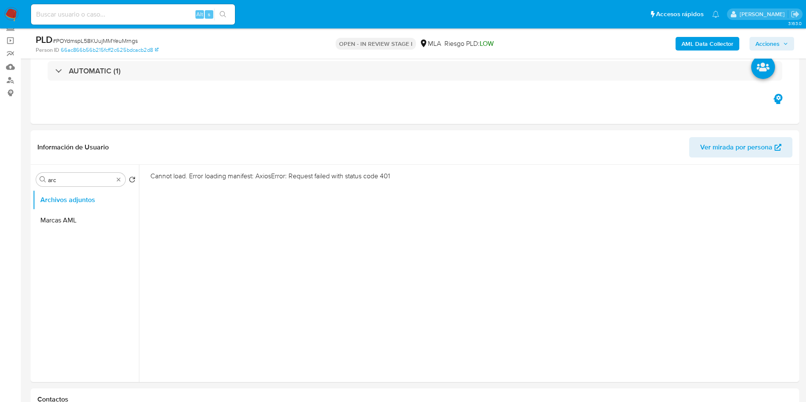
click at [715, 46] on b "AML Data Collector" at bounding box center [707, 44] width 52 height 14
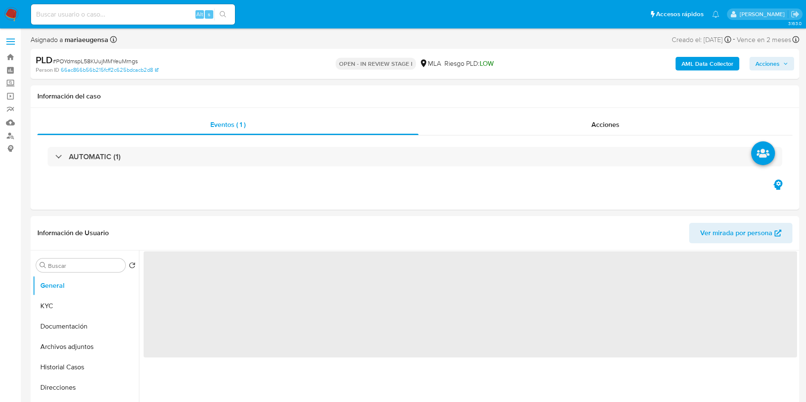
select select "10"
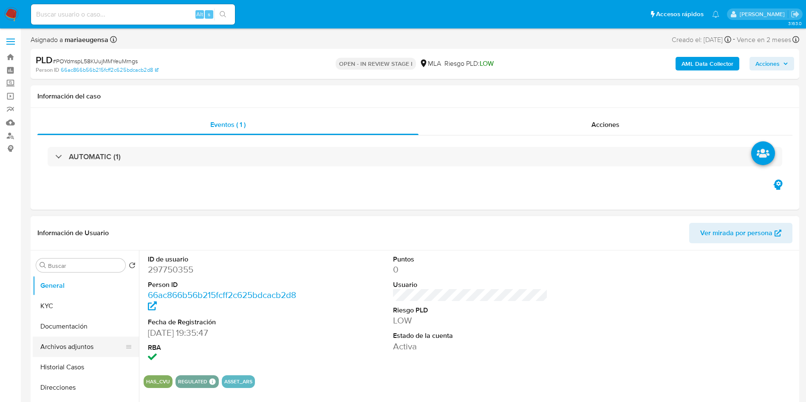
click at [70, 356] on button "Archivos adjuntos" at bounding box center [82, 347] width 99 height 20
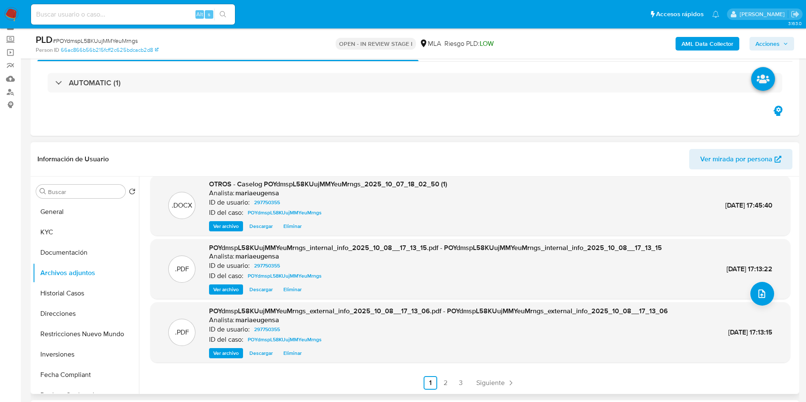
scroll to position [64, 0]
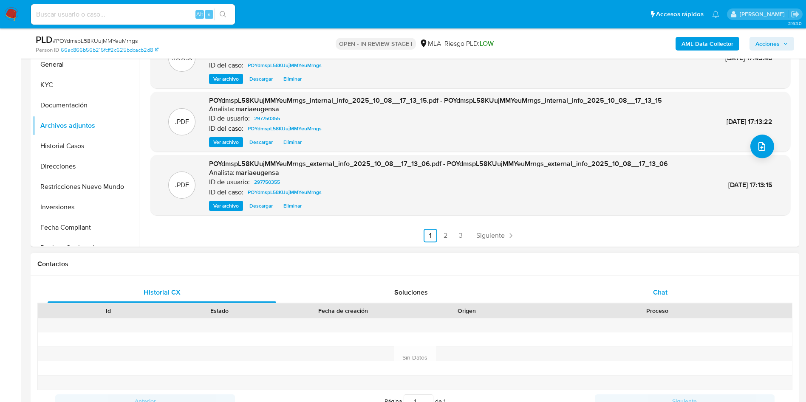
click at [661, 289] on span "Chat" at bounding box center [660, 293] width 14 height 10
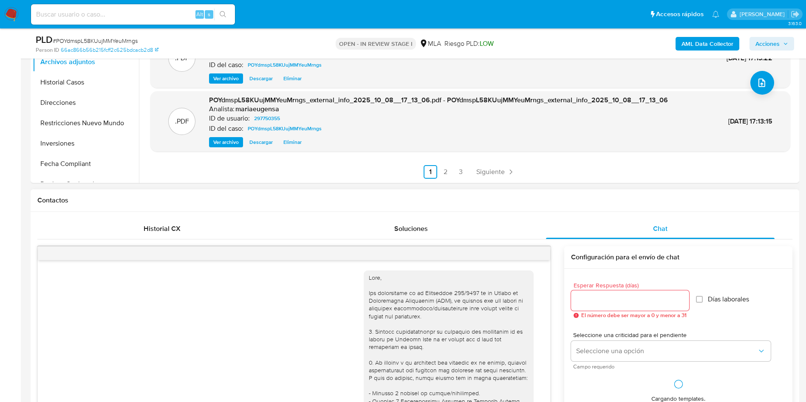
scroll to position [455, 0]
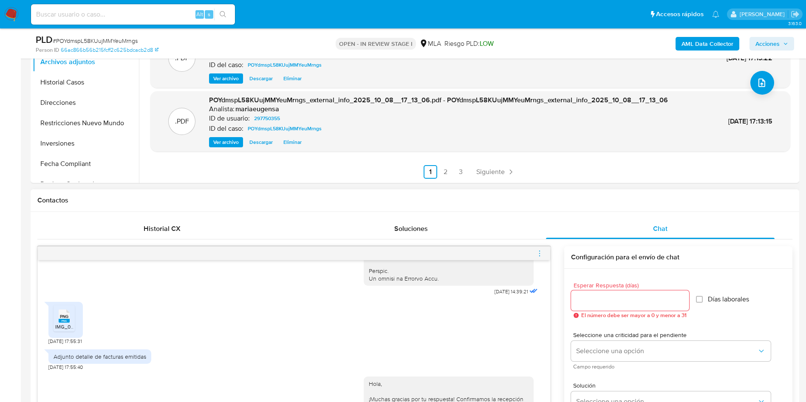
click at [540, 254] on icon "menu-action" at bounding box center [540, 254] width 8 height 8
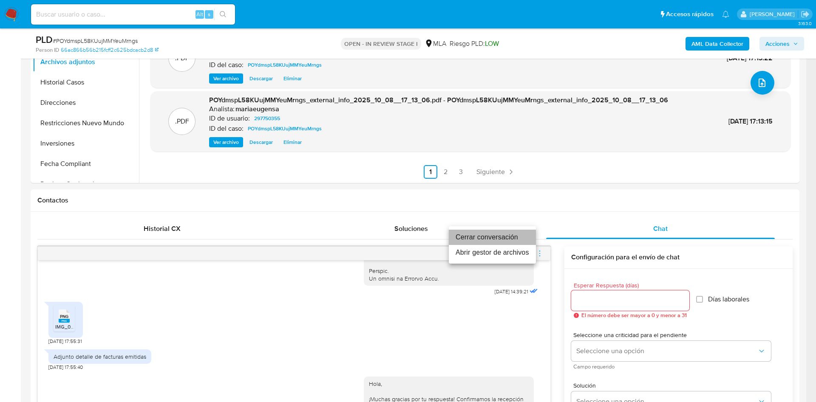
click at [512, 240] on li "Cerrar conversación" at bounding box center [492, 237] width 87 height 15
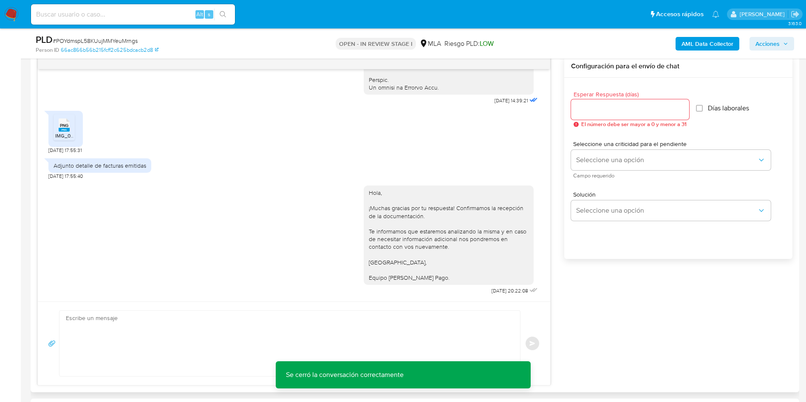
scroll to position [255, 0]
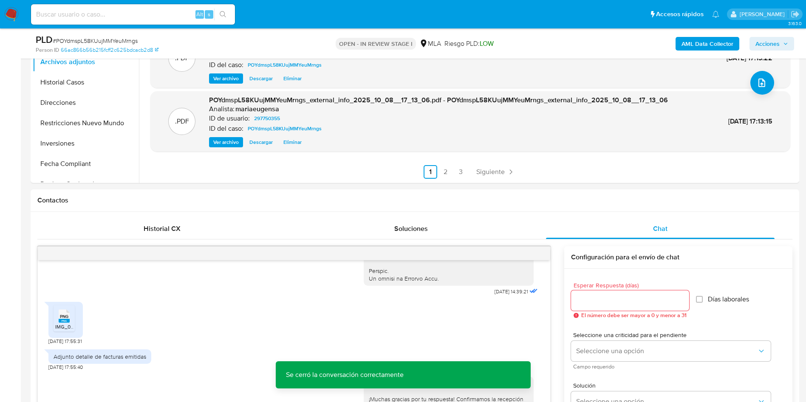
click at [777, 40] on span "Acciones" at bounding box center [767, 44] width 24 height 14
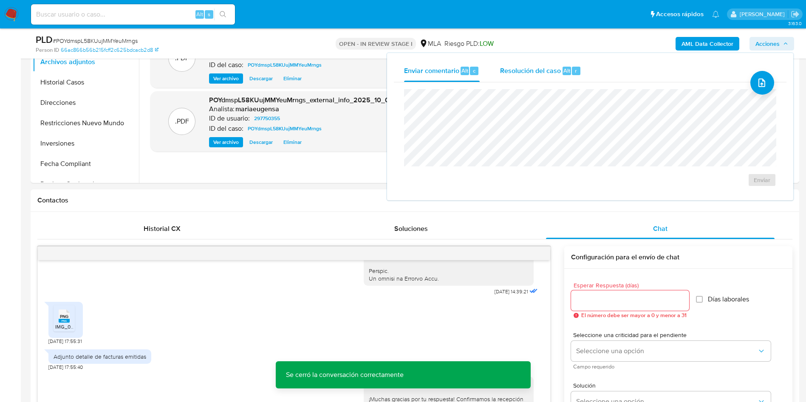
click at [532, 70] on span "Resolución del caso" at bounding box center [530, 70] width 61 height 10
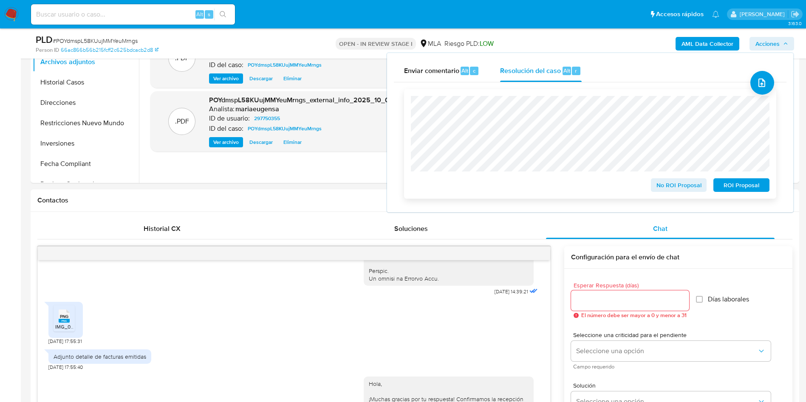
click at [667, 189] on span "No ROI Proposal" at bounding box center [679, 185] width 44 height 12
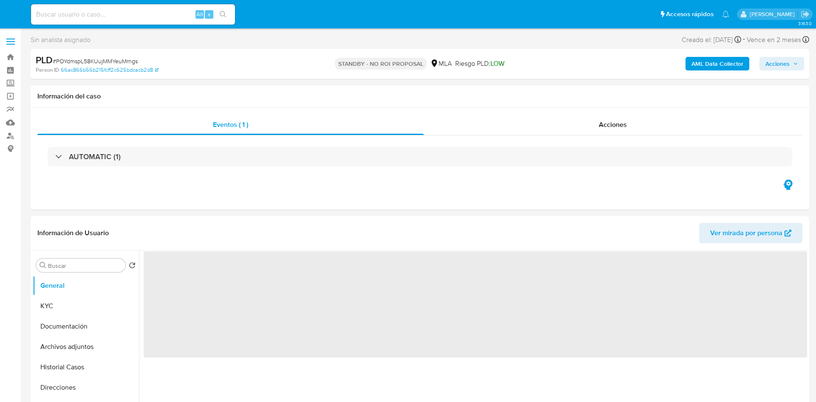
select select "10"
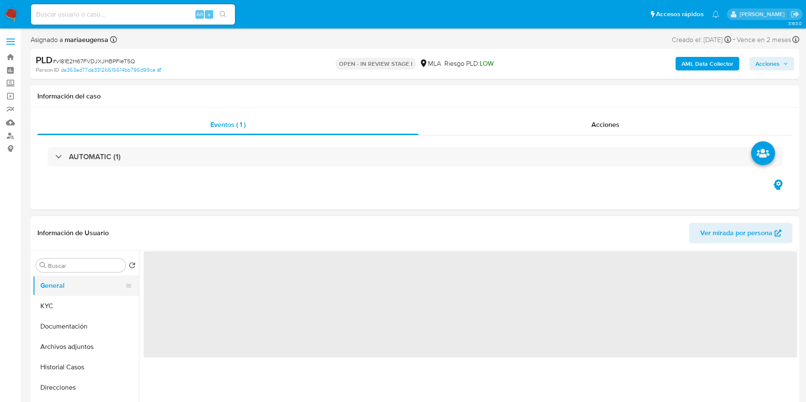
select select "10"
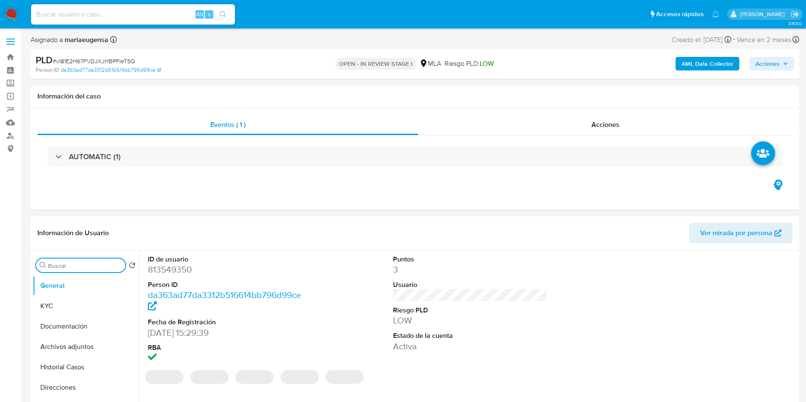
click at [62, 262] on input "Buscar" at bounding box center [85, 266] width 74 height 8
type input "arc"
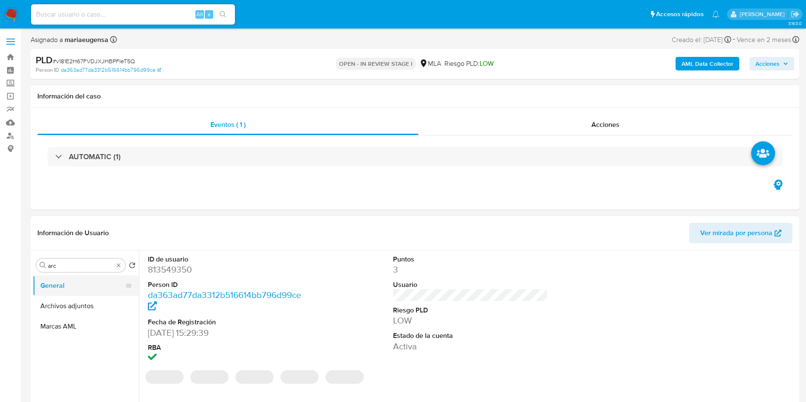
click at [63, 295] on button "General" at bounding box center [82, 286] width 99 height 20
click at [67, 300] on button "Archivos adjuntos" at bounding box center [82, 306] width 99 height 20
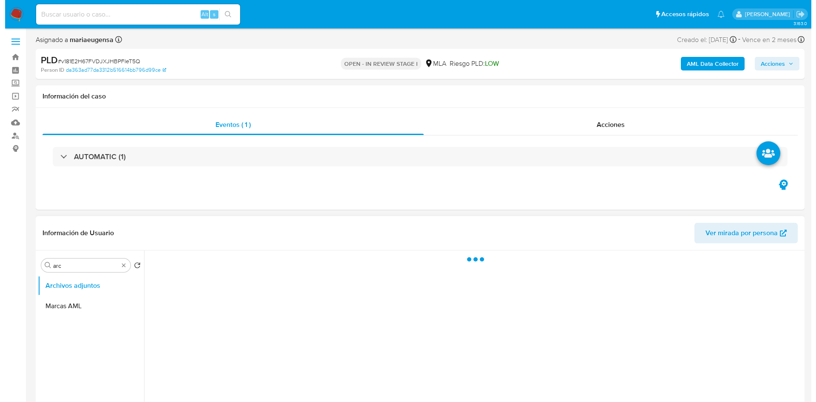
scroll to position [64, 0]
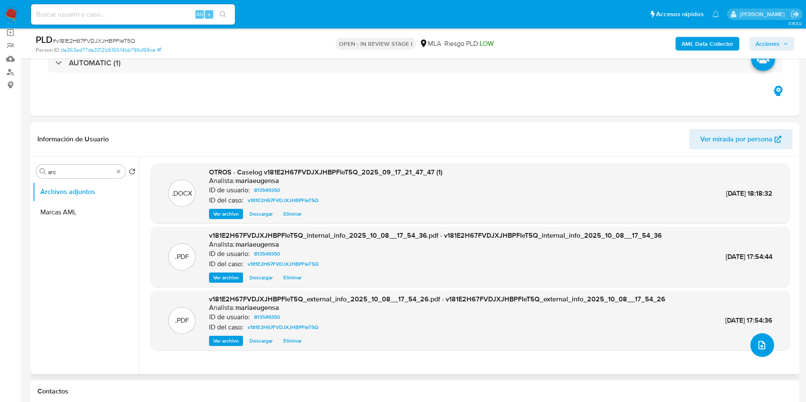
click at [760, 339] on button "upload-file" at bounding box center [762, 346] width 24 height 24
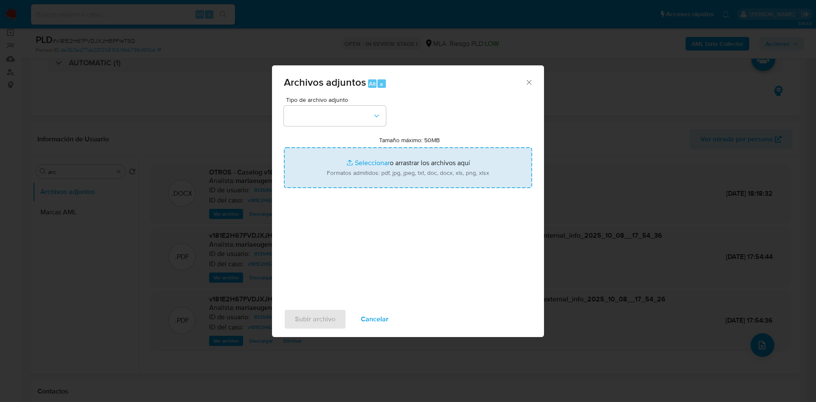
click at [387, 164] on input "Tamaño máximo: 50MB Seleccionar archivos" at bounding box center [408, 167] width 248 height 41
type input "C:\fakepath\Caselog v181E2H67FVDJXJHBPFIeT5Q_2025_09_17_21_47_47 (1).docx"
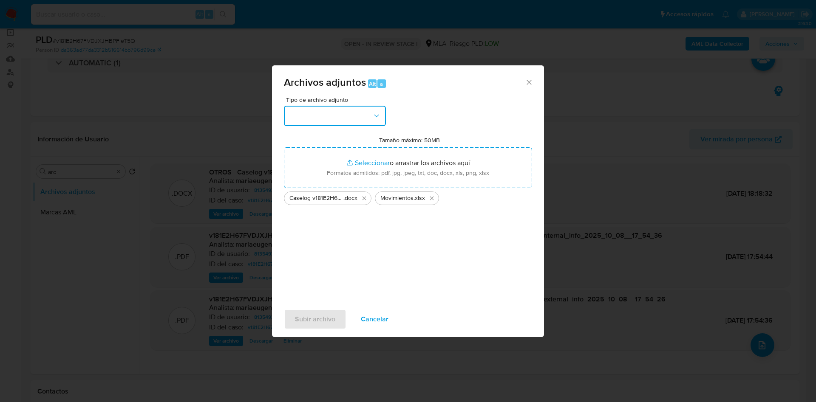
click at [356, 117] on button "button" at bounding box center [335, 116] width 102 height 20
click at [297, 243] on span "OTROS" at bounding box center [300, 238] width 22 height 8
click at [309, 313] on span "Subir archivo" at bounding box center [315, 319] width 40 height 19
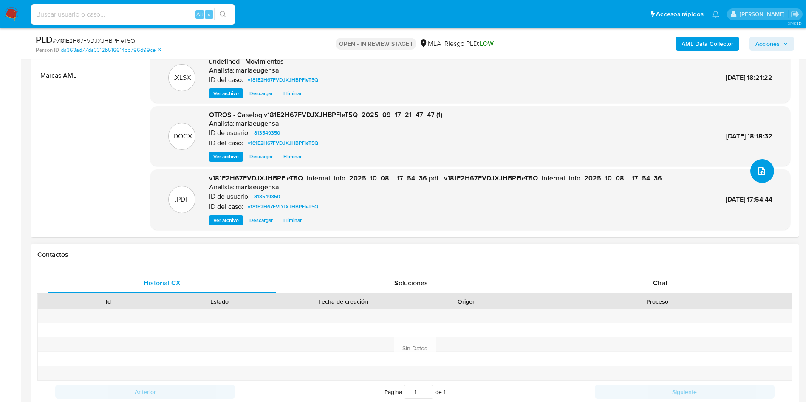
scroll to position [255, 0]
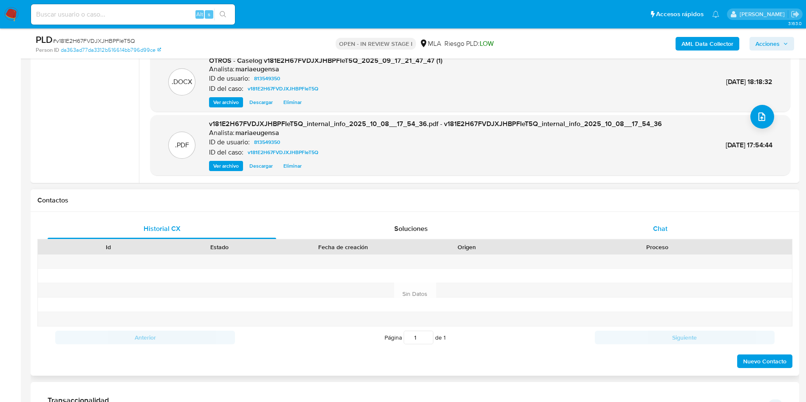
click at [662, 228] on span "Chat" at bounding box center [660, 229] width 14 height 10
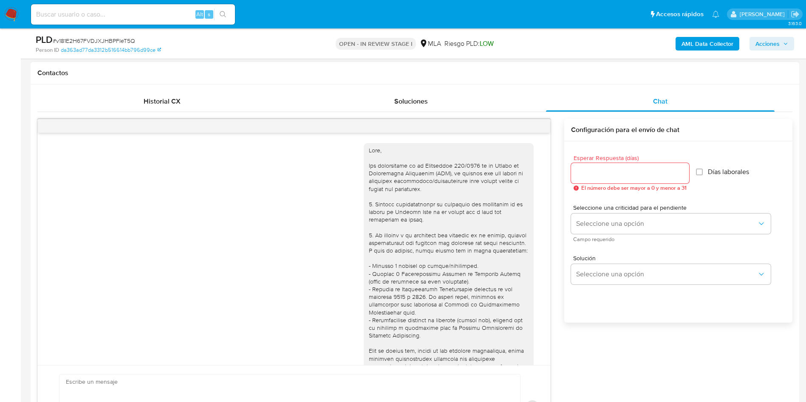
scroll to position [436, 0]
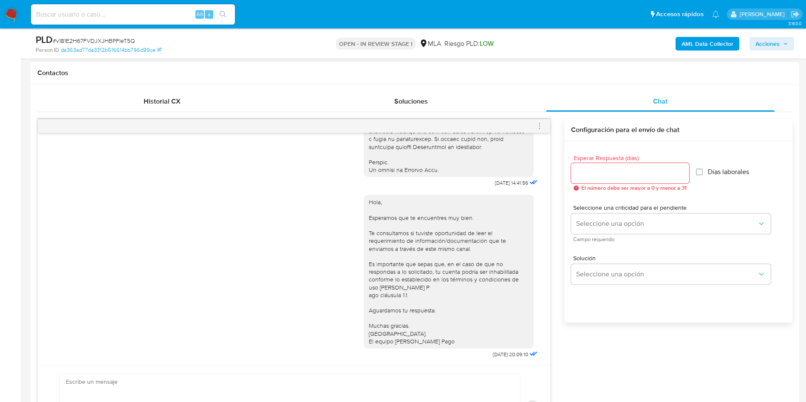
click at [540, 129] on icon "menu-action" at bounding box center [540, 126] width 8 height 8
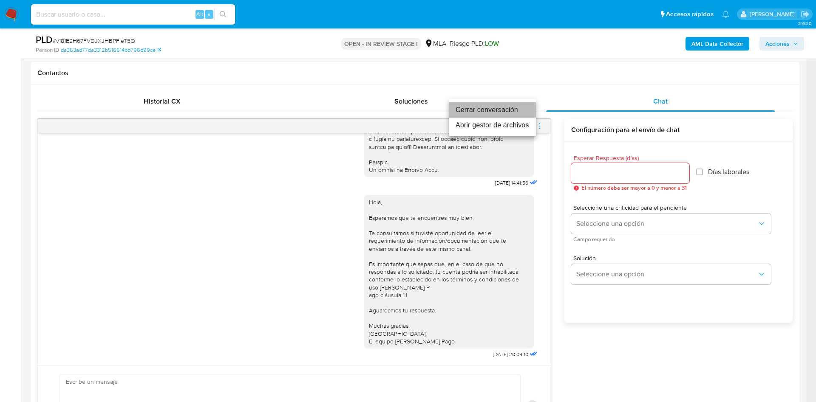
click at [506, 115] on li "Cerrar conversación" at bounding box center [492, 109] width 87 height 15
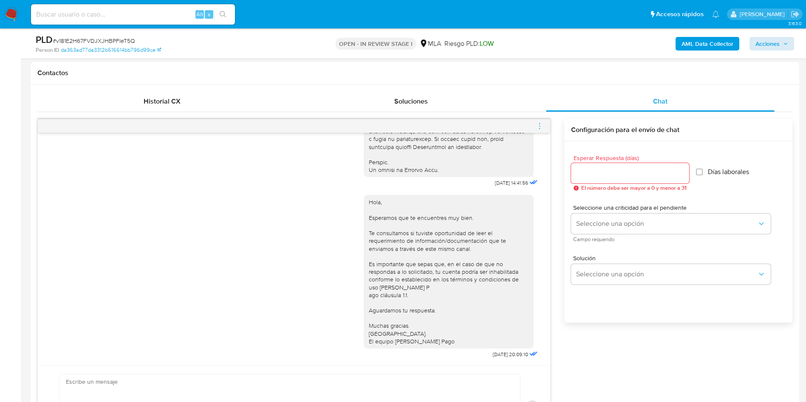
drag, startPoint x: 790, startPoint y: 33, endPoint x: 782, endPoint y: 45, distance: 14.3
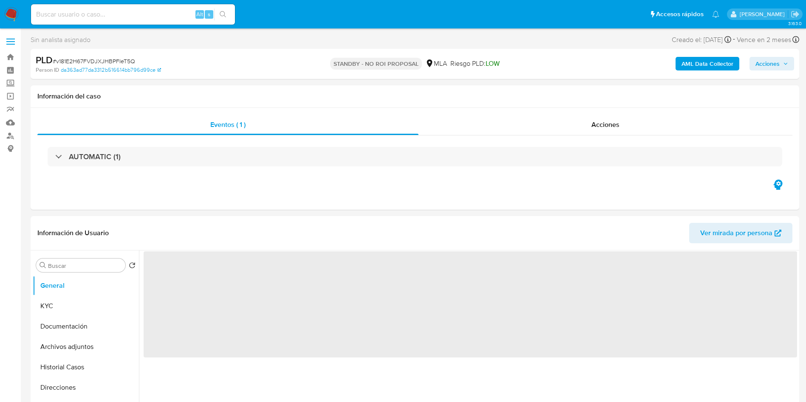
select select "10"
